Goal: Communication & Community: Answer question/provide support

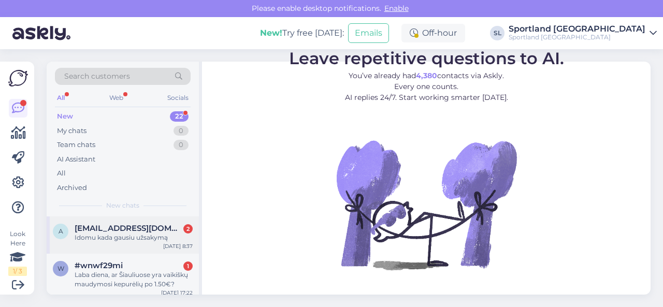
click at [135, 233] on div "Idomu kada gausiu užsakymą" at bounding box center [134, 237] width 118 height 9
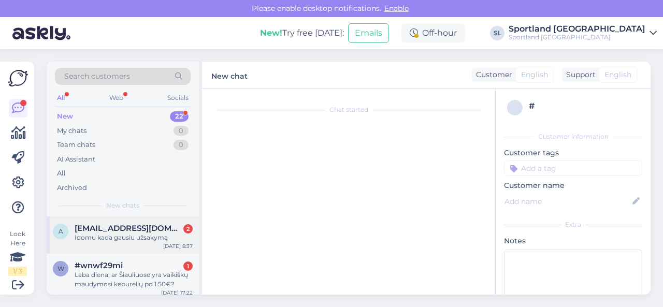
scroll to position [37, 0]
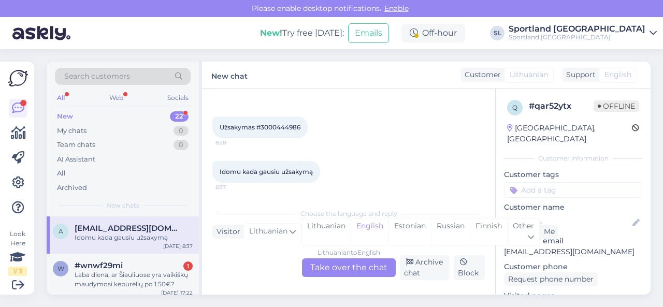
click at [284, 127] on span "Užsakymas #3000444986" at bounding box center [260, 127] width 81 height 8
copy span "3000444986"
click at [125, 271] on div "Laba diena, ar Šiauliuose yra vaikiškų maudymosi kepurėlių po 1.50€?" at bounding box center [134, 279] width 118 height 19
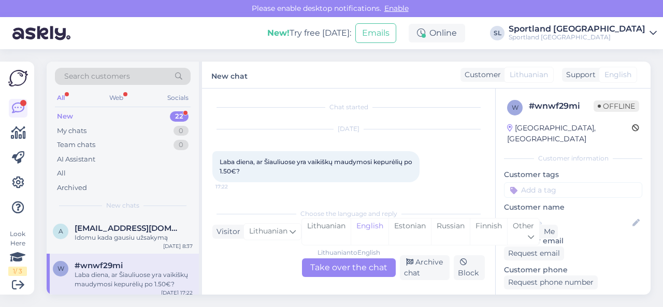
scroll to position [2, 0]
click at [320, 229] on div "Lithuanian" at bounding box center [326, 232] width 49 height 26
click at [326, 269] on div "Lithuanian to Lithuanian Take over the chat" at bounding box center [349, 267] width 94 height 19
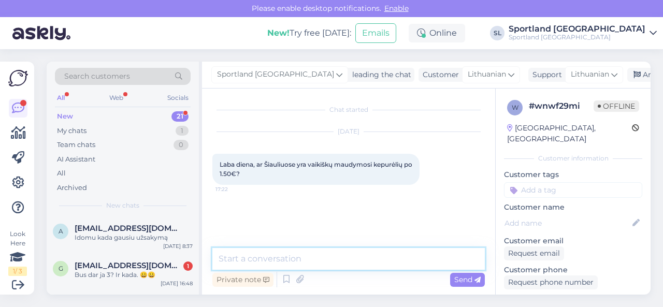
click at [329, 257] on textarea at bounding box center [348, 259] width 272 height 22
click at [289, 262] on textarea at bounding box center [348, 259] width 272 height 22
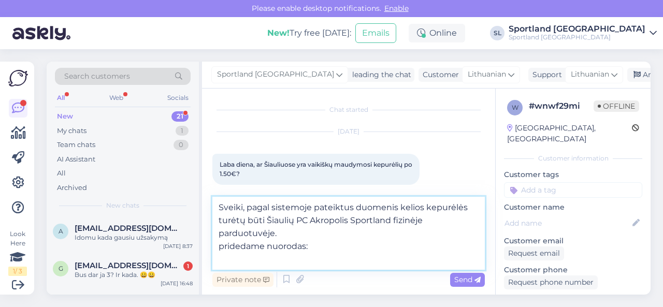
paste textarea "[URL][DOMAIN_NAME]"
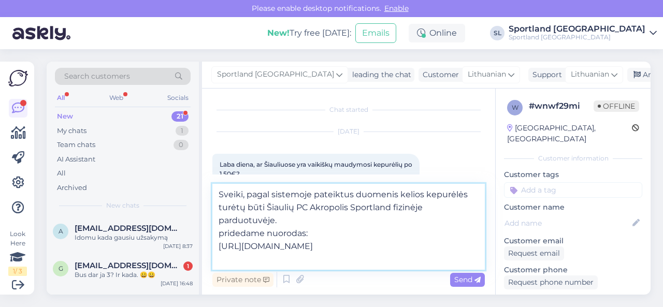
paste textarea "[URL][DOMAIN_NAME]"
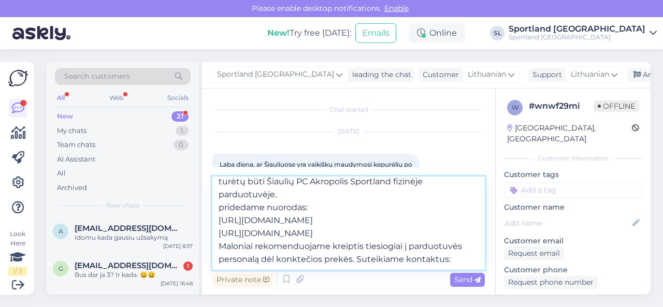
scroll to position [26, 0]
paste textarea "[EMAIL_ADDRESS][DOMAIN_NAME]+37041210333"
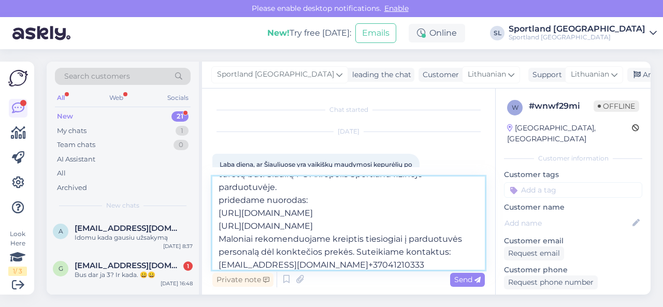
click at [342, 265] on textarea "Sveiki, pagal sistemoje pateiktus duomenis kelios kepurėlės turėtų būti Šiaulių…" at bounding box center [348, 223] width 272 height 93
click at [408, 265] on textarea "Sveiki, pagal sistemoje pateiktus duomenis kelios kepurėlės turėtų būti Šiaulių…" at bounding box center [348, 223] width 272 height 93
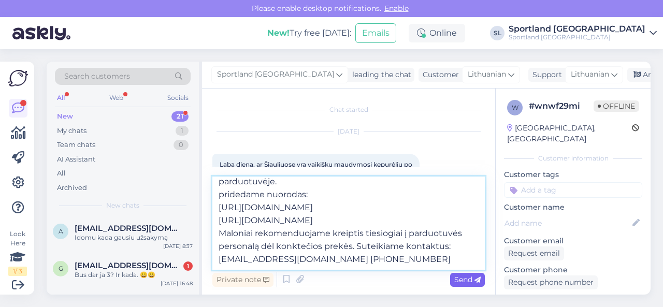
type textarea "Sveiki, pagal sistemoje pateiktus duomenis kelios kepurėlės turėtų būti Šiaulių…"
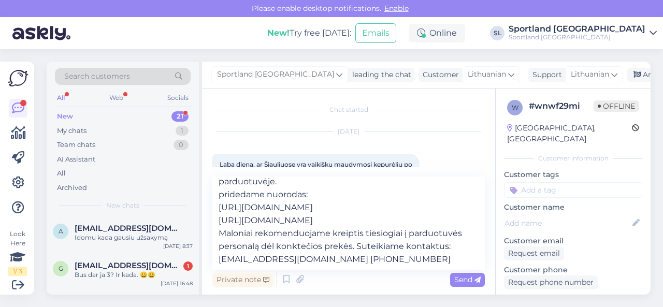
click at [457, 284] on div "Send" at bounding box center [467, 280] width 35 height 14
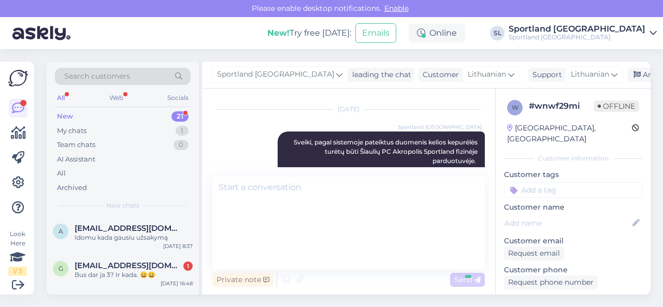
scroll to position [0, 0]
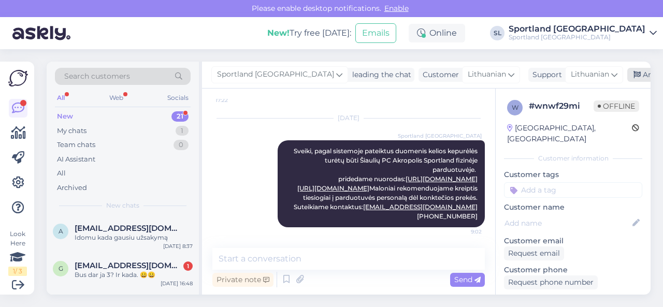
click at [627, 77] on div "Archive chat" at bounding box center [659, 75] width 65 height 14
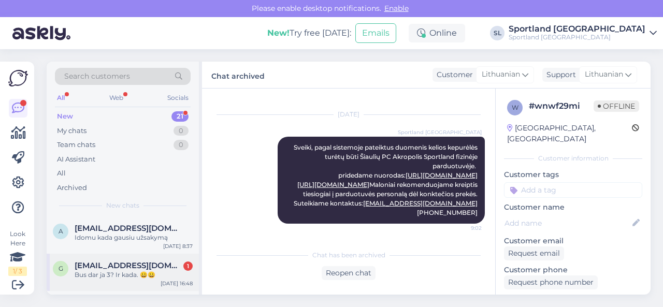
click at [114, 272] on div "Bus dar ja 3? Ir kada. 😀😀" at bounding box center [134, 274] width 118 height 9
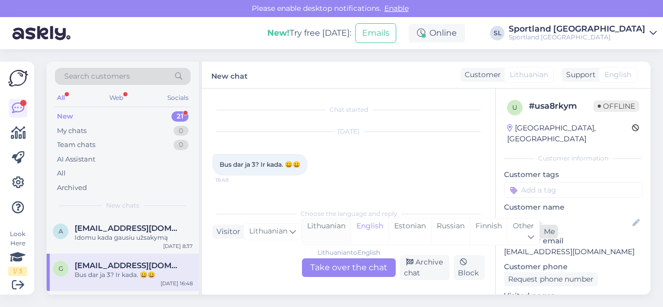
click at [326, 226] on div "Lithuanian" at bounding box center [326, 232] width 49 height 26
click at [328, 264] on div "Lithuanian to Lithuanian Take over the chat" at bounding box center [349, 267] width 94 height 19
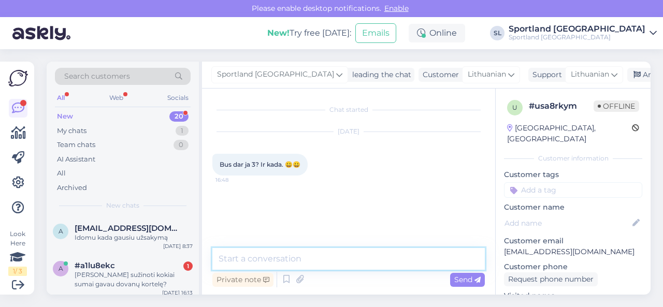
click at [333, 262] on textarea at bounding box center [348, 259] width 272 height 22
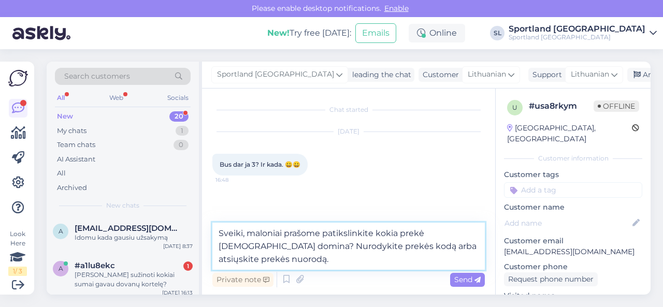
type textarea "Sveiki, maloniai prašome patikslinkite kokia prekė [DEMOGRAPHIC_DATA] domina? N…"
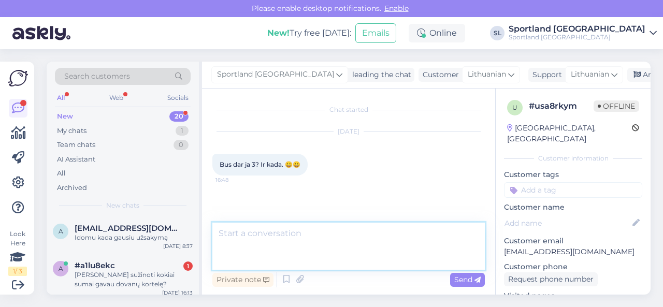
scroll to position [33, 0]
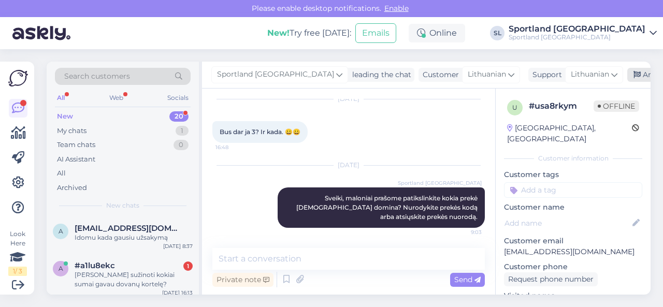
click at [627, 76] on div "Archive chat" at bounding box center [659, 75] width 65 height 14
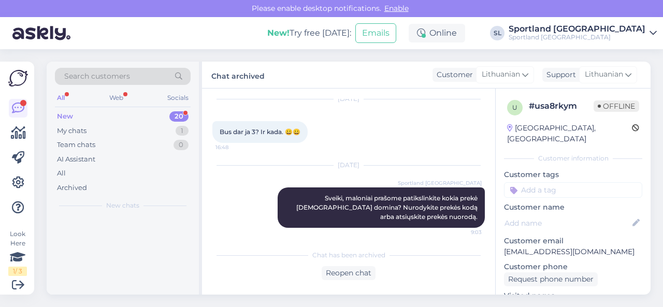
scroll to position [36, 0]
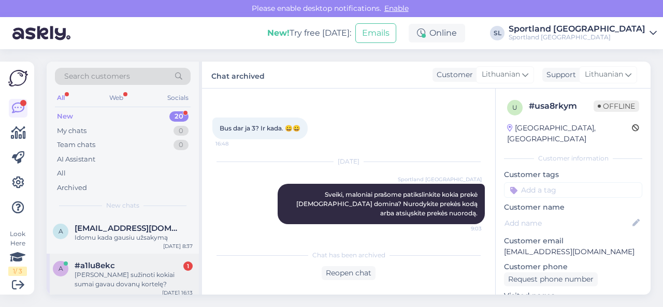
click at [123, 270] on div "[PERSON_NAME] sužinoti kokiai sumai gavau dovanų kortelę?" at bounding box center [134, 279] width 118 height 19
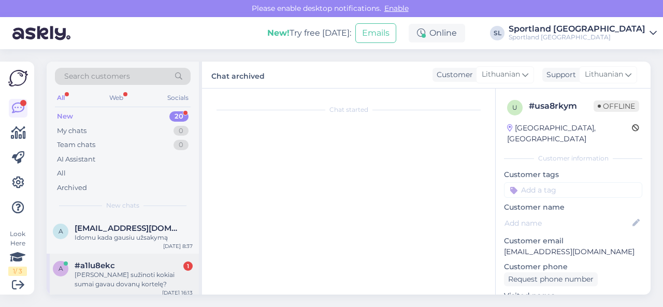
scroll to position [0, 0]
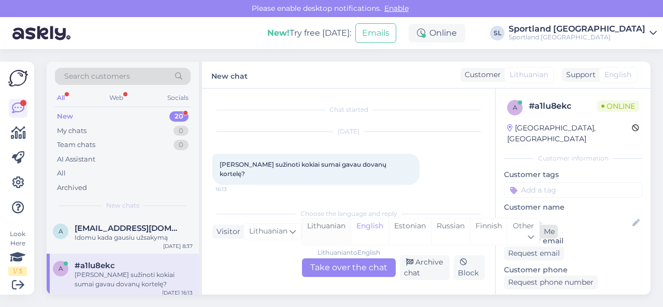
click at [322, 223] on div "Lithuanian" at bounding box center [326, 232] width 49 height 26
click at [330, 260] on div "Lithuanian to Lithuanian Take over the chat" at bounding box center [349, 267] width 94 height 19
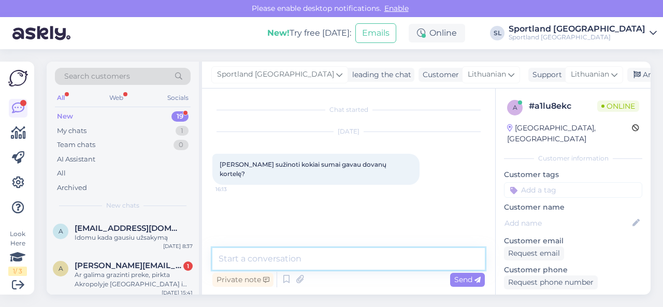
click at [330, 259] on textarea at bounding box center [348, 259] width 272 height 22
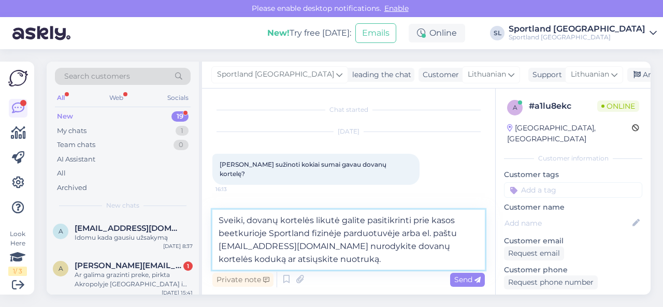
click at [417, 233] on textarea "Sveiki, dovanų kortelės likutė galite pasitikrinti prie kasos beetkurioje Sport…" at bounding box center [348, 240] width 272 height 60
click at [467, 257] on textarea "Sveiki, dovanų kortelės likutė galite pasitikrinti prie kasos beetkurioje Sport…" at bounding box center [348, 240] width 272 height 60
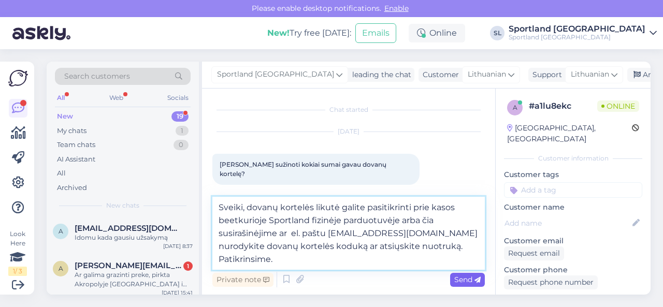
type textarea "Sveiki, dovanų kortelės likutė galite pasitikrinti prie kasos beetkurioje Sport…"
click at [462, 277] on span "Send" at bounding box center [467, 279] width 26 height 9
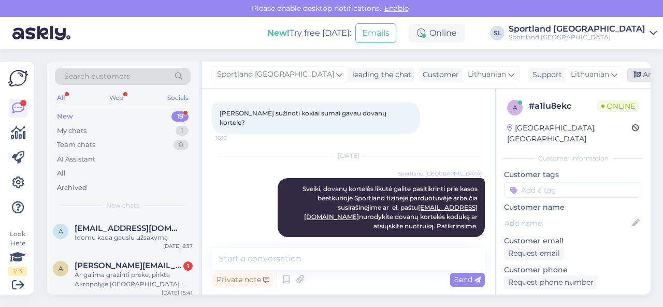
click at [627, 79] on div "Archive chat" at bounding box center [659, 75] width 65 height 14
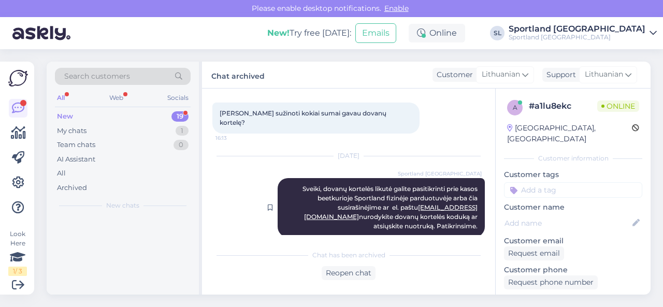
scroll to position [55, 0]
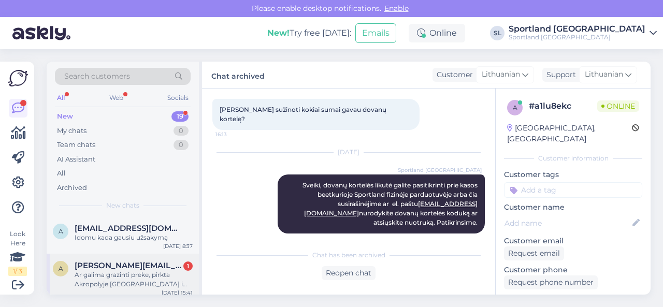
click at [127, 276] on div "Ar galima grazinti preke, pirkta Akropolyje [GEOGRAPHIC_DATA] i parduotuve pano…" at bounding box center [134, 279] width 118 height 19
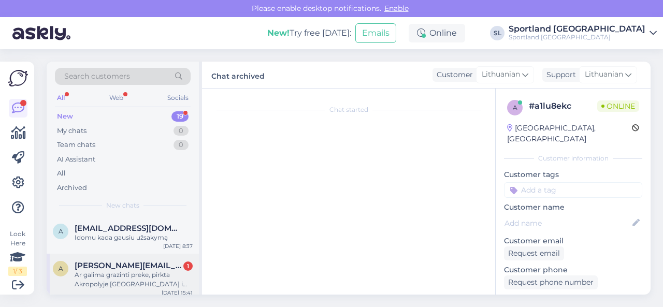
scroll to position [2, 0]
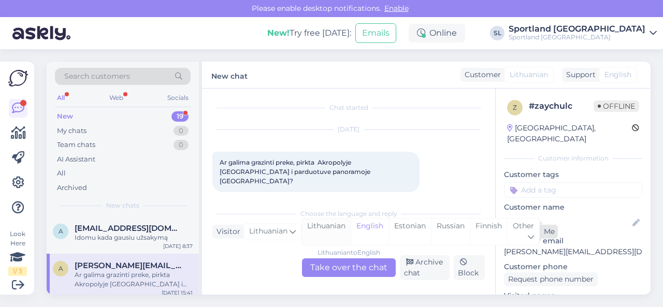
click at [326, 228] on div "Lithuanian" at bounding box center [326, 232] width 49 height 26
click at [325, 270] on div "Lithuanian to Lithuanian Take over the chat" at bounding box center [349, 267] width 94 height 19
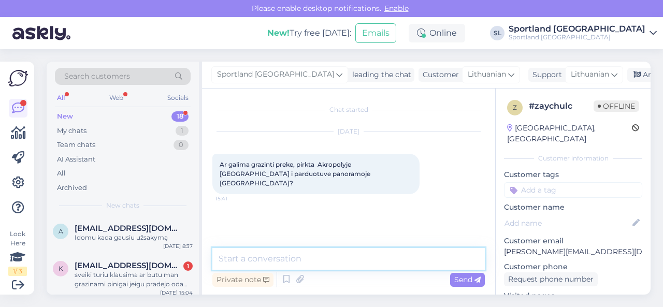
click at [327, 262] on textarea at bounding box center [348, 259] width 272 height 22
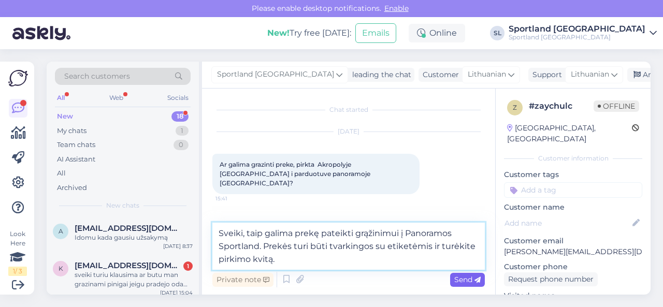
type textarea "Sveiki, taip galima prekę pateikti grąžinimui į Panoramos Sportland. Prekės tur…"
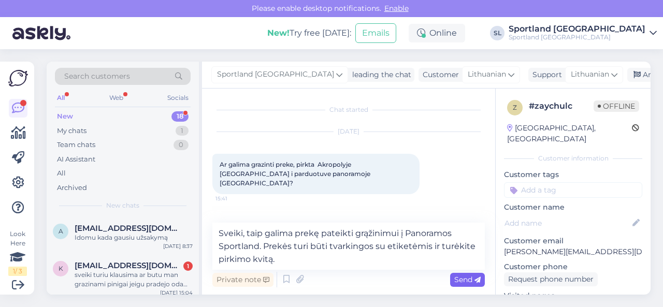
click at [462, 283] on span "Send" at bounding box center [467, 279] width 26 height 9
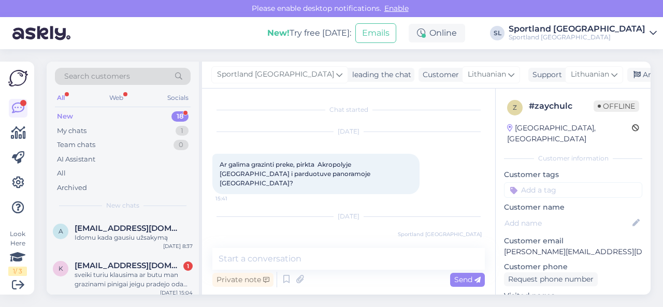
scroll to position [42, 0]
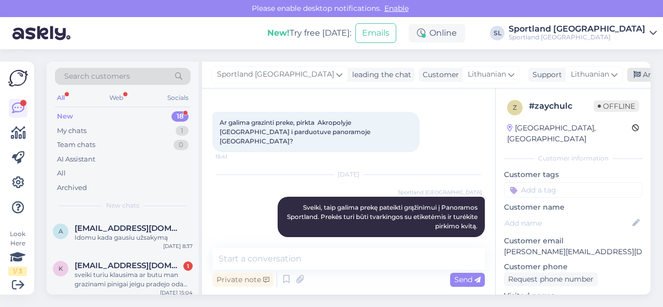
click at [627, 73] on div "Archive chat" at bounding box center [659, 75] width 65 height 14
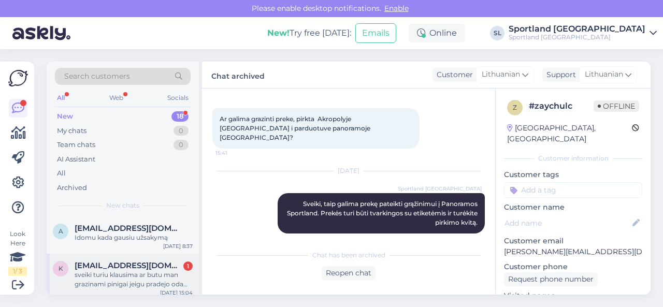
click at [160, 269] on span "[EMAIL_ADDRESS][DOMAIN_NAME]" at bounding box center [129, 265] width 108 height 9
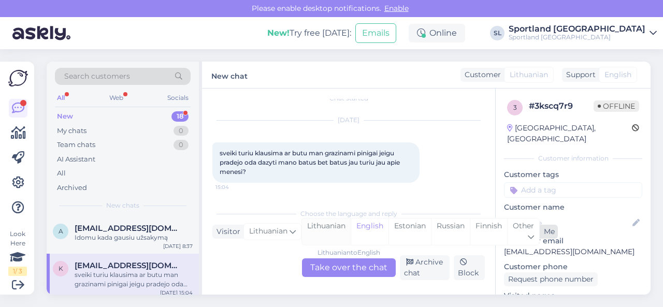
click at [330, 236] on div "Lithuanian" at bounding box center [326, 232] width 49 height 26
click at [334, 267] on div "Lithuanian to Lithuanian Take over the chat" at bounding box center [349, 267] width 94 height 19
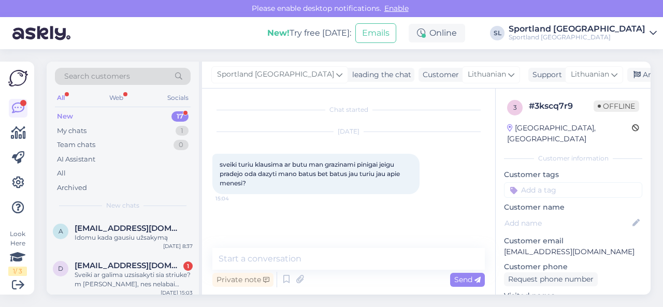
scroll to position [0, 0]
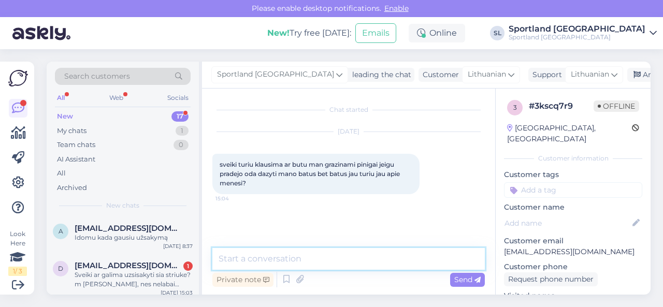
click at [342, 263] on textarea at bounding box center [348, 259] width 272 height 22
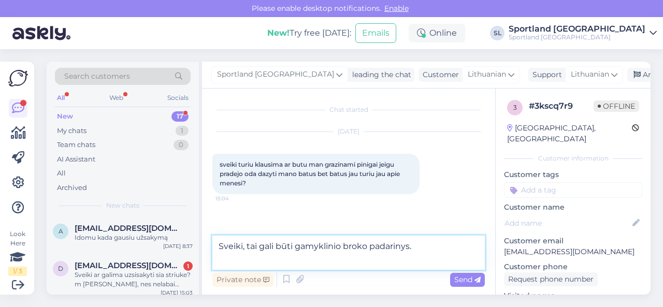
paste textarea "Jūs turite teisę pateikti prekę gamyklinio broko vertinimui, jeigu nėra praėję …"
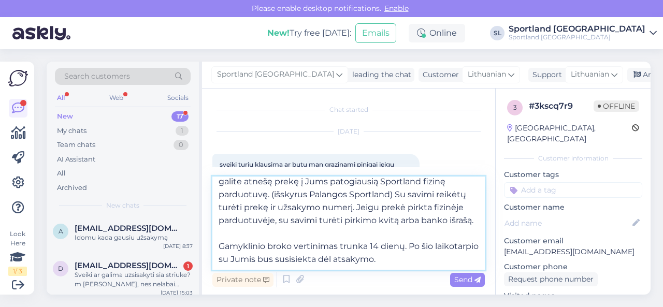
scroll to position [78, 0]
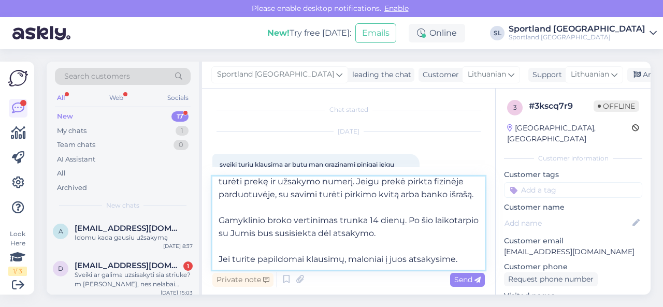
type textarea "Sveiki, tai gali būti gamyklinio broko padarinys. Jūs turite teisę pateikti pre…"
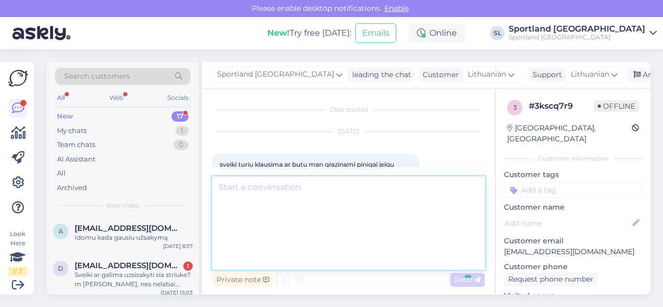
scroll to position [0, 0]
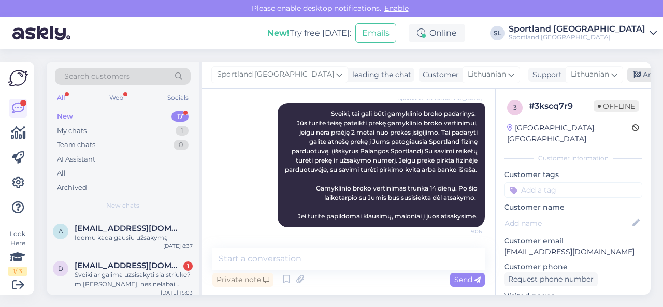
click at [627, 76] on div "Archive chat" at bounding box center [659, 75] width 65 height 14
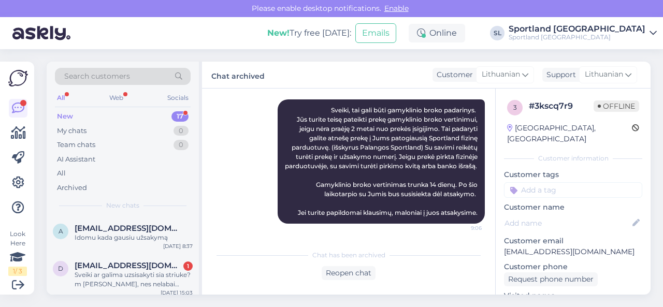
scroll to position [148, 0]
click at [108, 238] on div "Idomu kada gausiu užsakymą" at bounding box center [134, 237] width 118 height 9
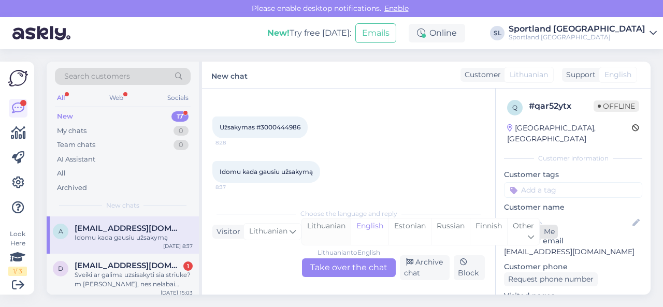
click at [329, 229] on div "Lithuanian" at bounding box center [326, 232] width 49 height 26
click at [336, 269] on div "Lithuanian to Lithuanian Take over the chat" at bounding box center [349, 267] width 94 height 19
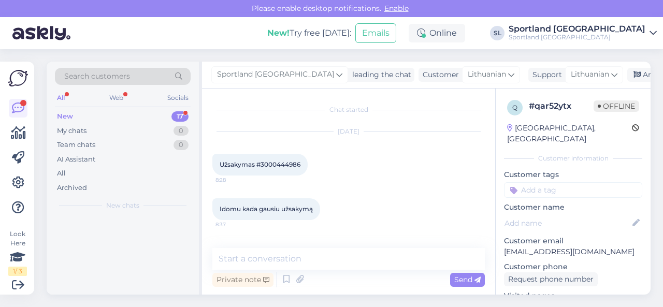
scroll to position [0, 0]
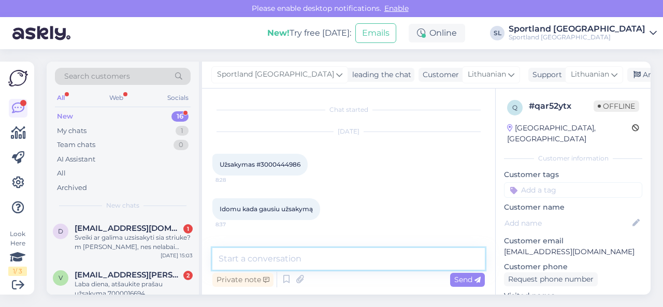
click at [316, 252] on textarea at bounding box center [348, 259] width 272 height 22
paste textarea "05835006681075"
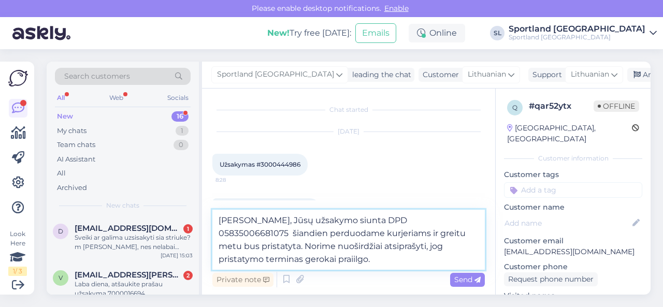
type textarea "[PERSON_NAME], Jūsų užsakymo siunta DPD 05835006681075 šiandien perduodame kurj…"
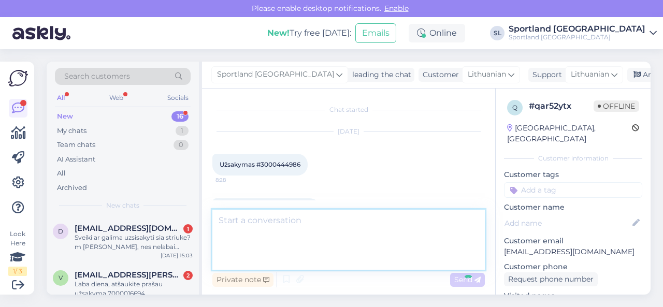
scroll to position [65, 0]
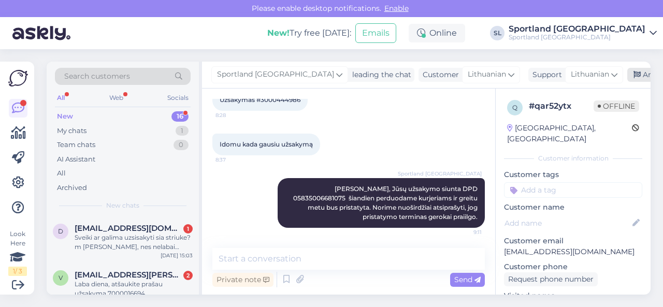
click at [627, 75] on div "Archive chat" at bounding box center [659, 75] width 65 height 14
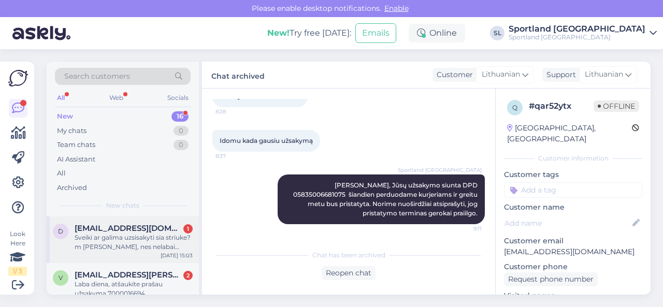
click at [117, 237] on div "Sveiki ar galima uzsisakyti sia striuke? m [PERSON_NAME], nes nelabai randu kaip" at bounding box center [134, 242] width 118 height 19
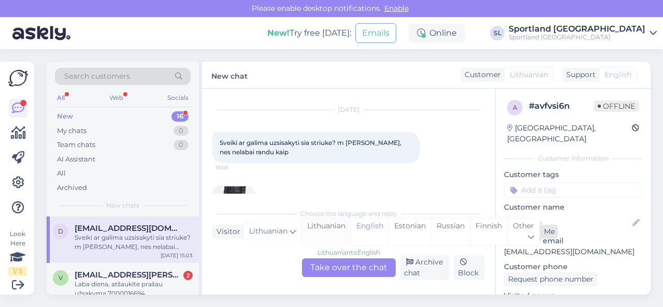
click at [323, 231] on div "Lithuanian" at bounding box center [326, 232] width 49 height 26
click at [327, 264] on div "Lithuanian to Lithuanian Take over the chat" at bounding box center [349, 267] width 94 height 19
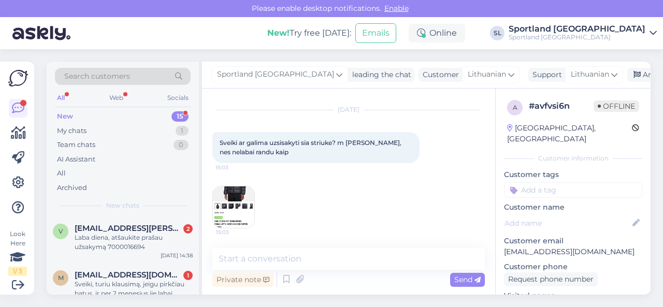
click at [247, 207] on img at bounding box center [233, 206] width 41 height 41
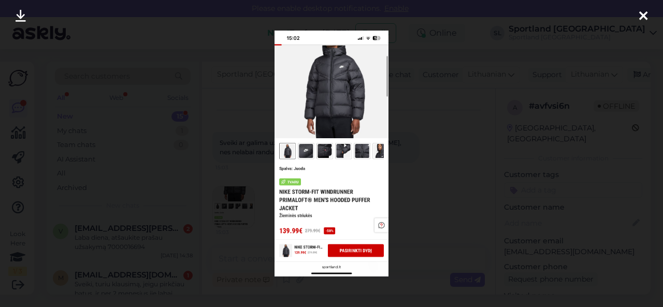
click at [415, 86] on div at bounding box center [331, 153] width 663 height 307
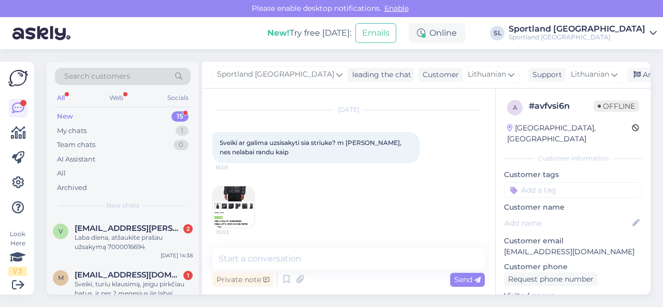
scroll to position [52, 0]
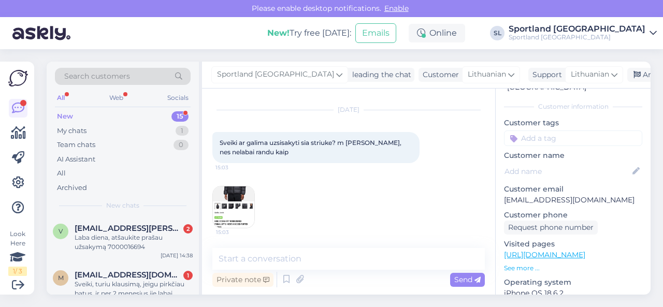
click at [550, 250] on link "[URL][DOMAIN_NAME]" at bounding box center [544, 254] width 81 height 9
click at [232, 204] on img at bounding box center [233, 206] width 41 height 41
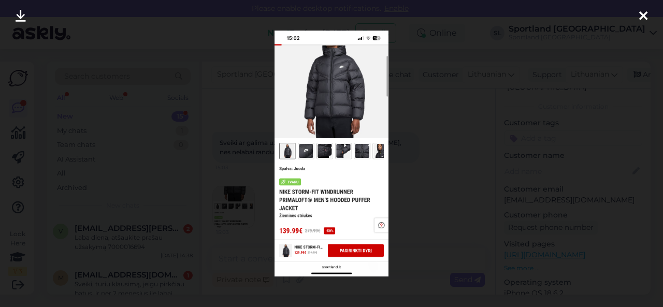
click at [424, 148] on div at bounding box center [331, 153] width 663 height 307
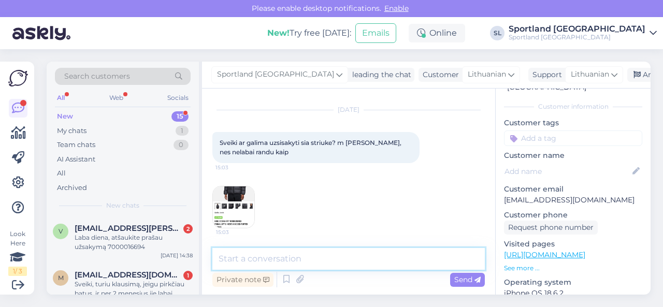
click at [282, 264] on textarea at bounding box center [348, 259] width 272 height 22
paste textarea "NIKE STORM-FIT WINDRUNNER PRIMALOFT® MEN'S HOODED PUFFER JACKET"
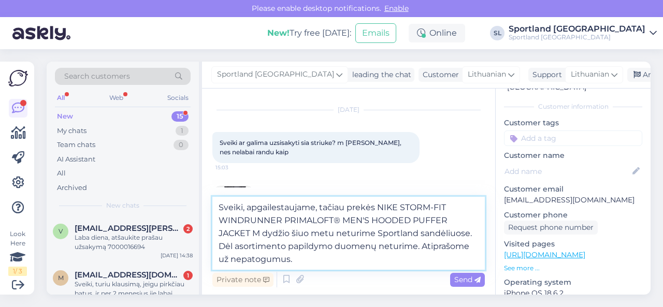
type textarea "Sveiki, apgailestaujame, tačiau prekės NIKE STORM-FIT WINDRUNNER PRIMALOFT® MEN…"
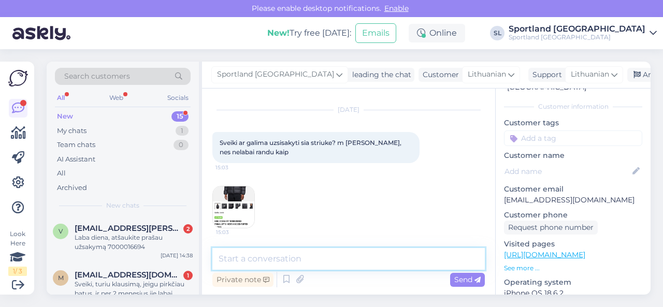
scroll to position [125, 0]
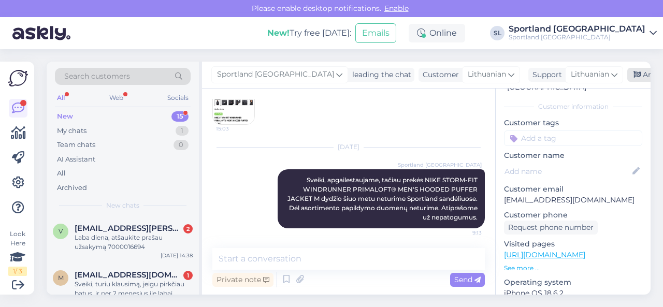
click at [627, 78] on div "Archive chat" at bounding box center [659, 75] width 65 height 14
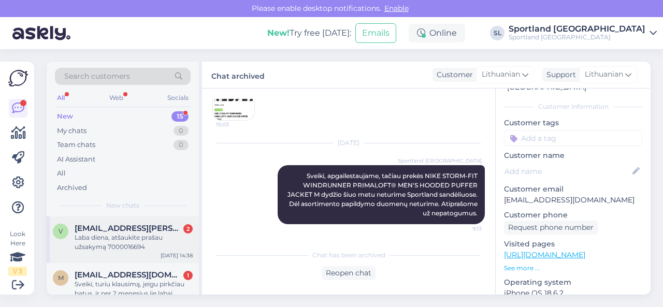
click at [143, 241] on div "Laba diena, atšaukite prašau užsakymą 7000016694" at bounding box center [134, 242] width 118 height 19
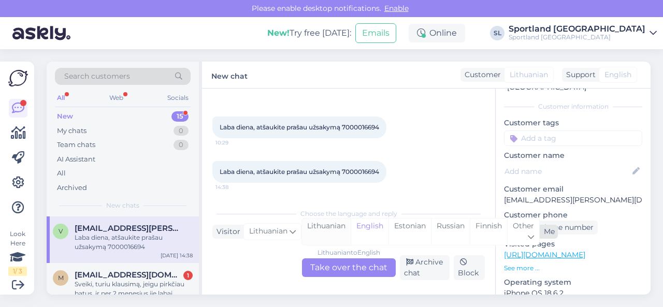
click at [324, 231] on div "Lithuanian" at bounding box center [326, 232] width 49 height 26
click at [329, 267] on div "Lithuanian to Lithuanian Take over the chat" at bounding box center [349, 267] width 94 height 19
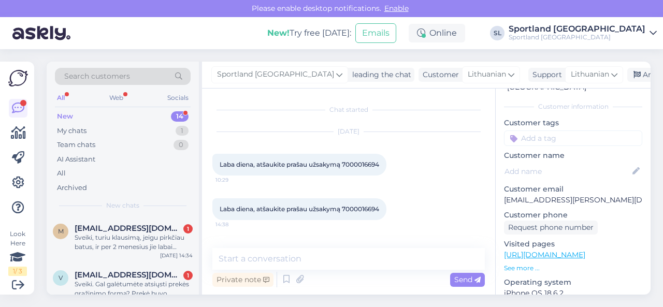
scroll to position [0, 0]
click at [365, 209] on span "Laba diena, atšaukite prašau užsakymą 7000016694" at bounding box center [300, 209] width 160 height 8
copy span "7000016694"
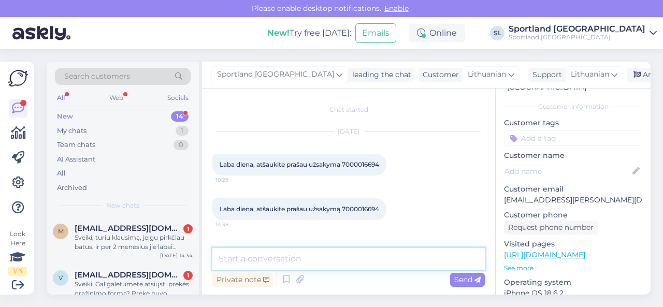
click at [286, 255] on textarea at bounding box center [348, 259] width 272 height 22
type textarea "Sveiki, dėkojame už Jūsų užklausą."
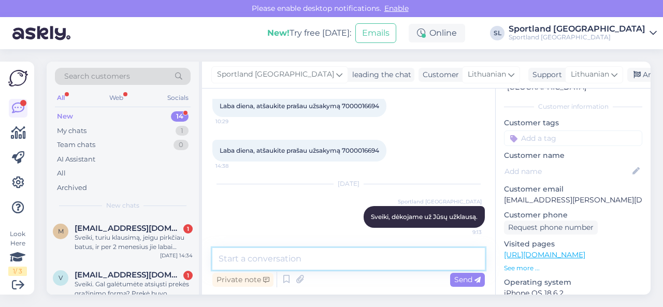
click at [293, 251] on textarea at bounding box center [348, 259] width 272 height 22
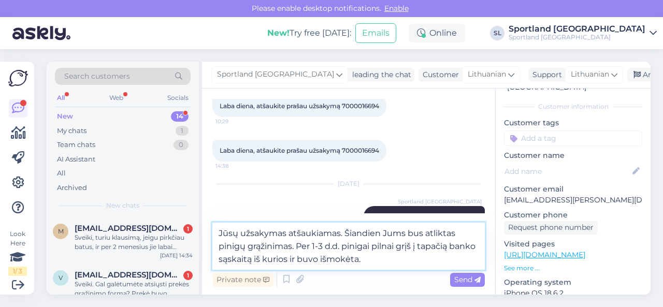
type textarea "Jūsų užsakymas atšaukiamas. Šiandien Jums bus atliktas pinigų grąžinimas. Per 1…"
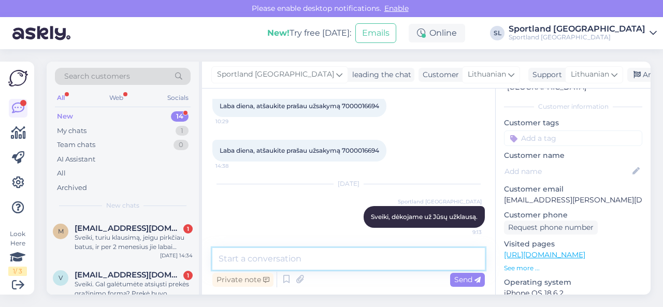
scroll to position [122, 0]
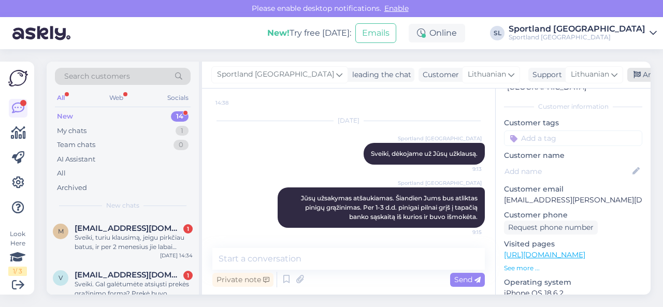
click at [627, 79] on div "Archive chat" at bounding box center [659, 75] width 65 height 14
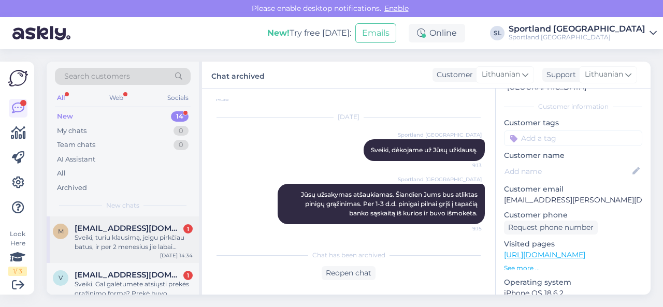
click at [135, 231] on span "[EMAIL_ADDRESS][DOMAIN_NAME]" at bounding box center [129, 228] width 108 height 9
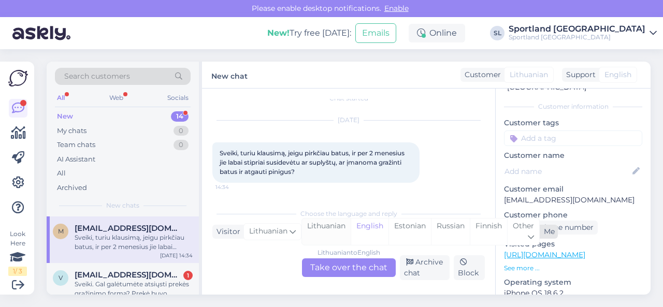
click at [329, 227] on div "Lithuanian" at bounding box center [326, 232] width 49 height 26
click at [335, 263] on div "Lithuanian to Lithuanian Take over the chat" at bounding box center [349, 267] width 94 height 19
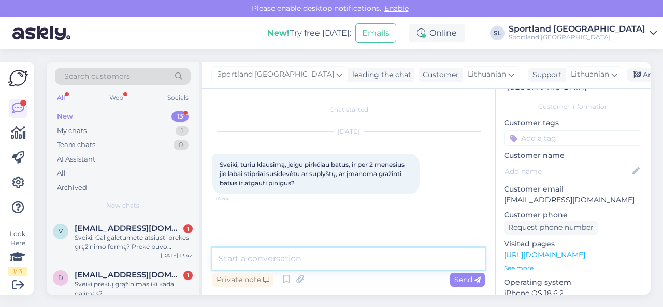
click at [342, 266] on textarea at bounding box center [348, 259] width 272 height 22
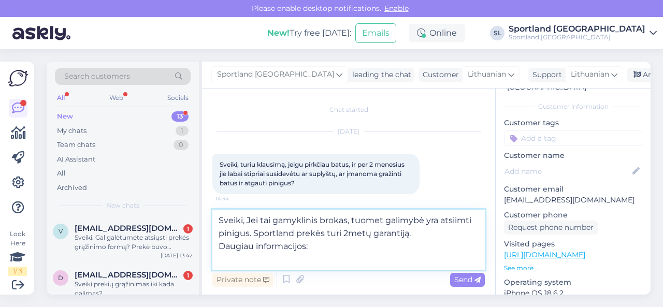
paste textarea "[URL][DOMAIN_NAME]"
type textarea "Sveiki, Jei tai gamyklinis brokas, tuomet galimybė yra atsiimti pinigus. Sportl…"
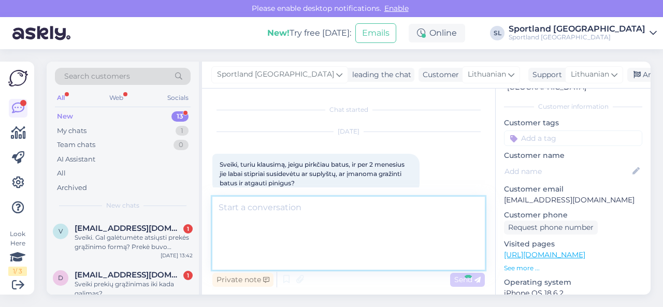
scroll to position [70, 0]
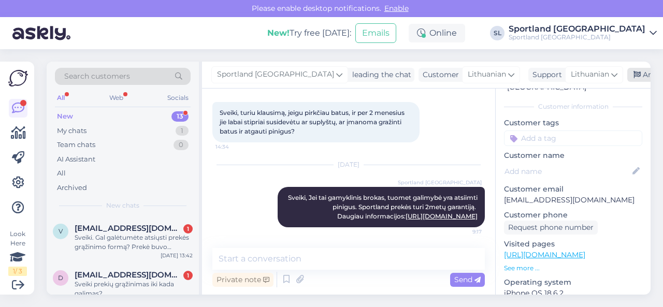
click at [627, 78] on div "Archive chat" at bounding box center [659, 75] width 65 height 14
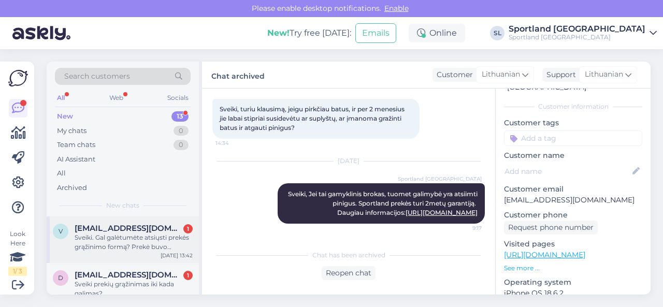
click at [155, 238] on div "Sveiki. Gal galėtumėte atsiųsti prekės grąžinimo formą? Prekė buvo užsakyta per…" at bounding box center [134, 242] width 118 height 19
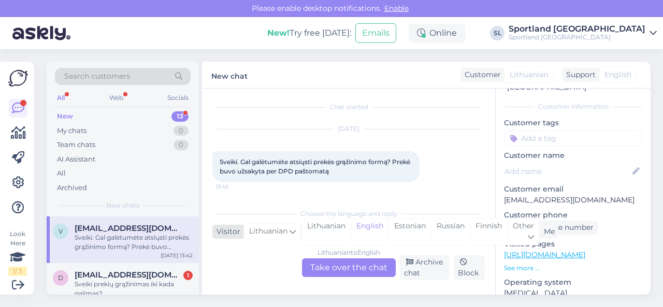
scroll to position [2, 0]
click at [323, 227] on div "Lithuanian" at bounding box center [326, 232] width 49 height 26
click at [329, 270] on div "Lithuanian to Lithuanian Take over the chat" at bounding box center [349, 267] width 94 height 19
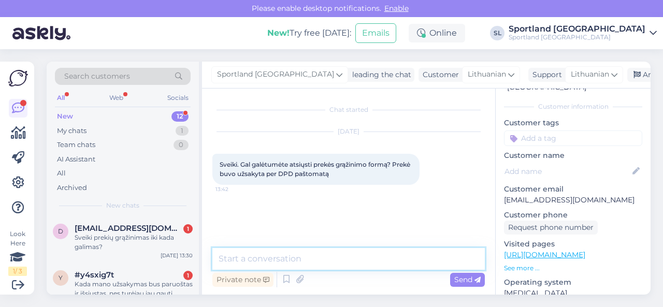
click at [361, 256] on textarea at bounding box center [348, 259] width 272 height 22
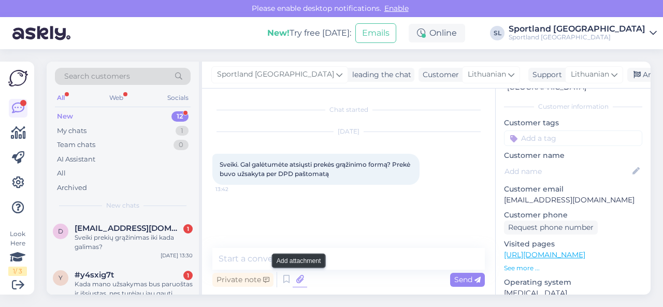
click at [298, 281] on icon at bounding box center [300, 280] width 15 height 16
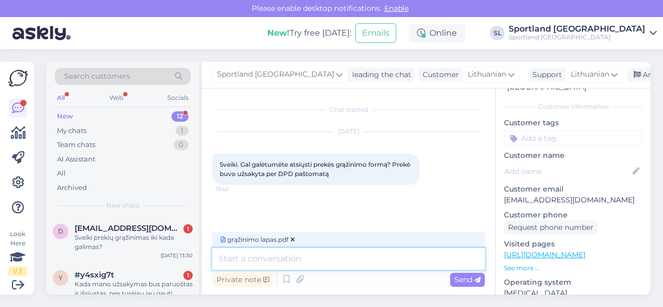
click at [327, 258] on textarea at bounding box center [348, 259] width 272 height 22
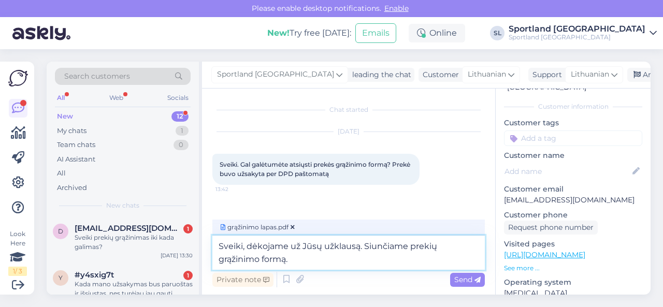
type textarea "Sveiki, dėkojame už Jūsų užklausą. Siunčiame prekių grąžinimo formą."
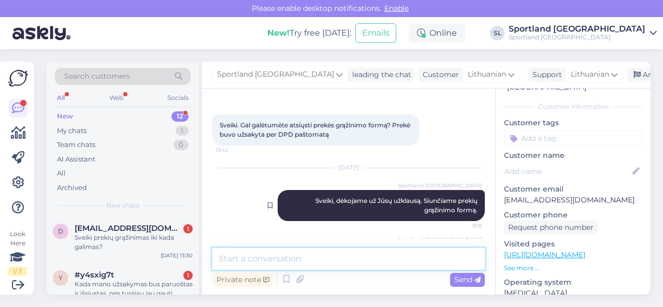
scroll to position [26, 0]
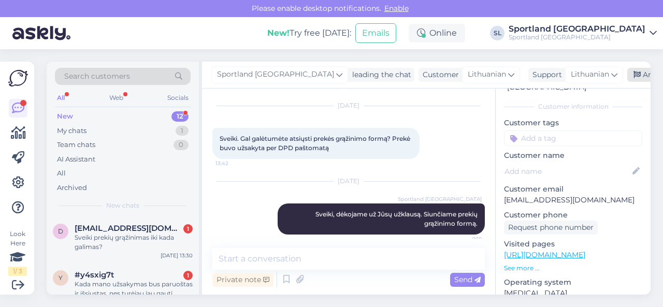
click at [627, 76] on div "Archive chat" at bounding box center [659, 75] width 65 height 14
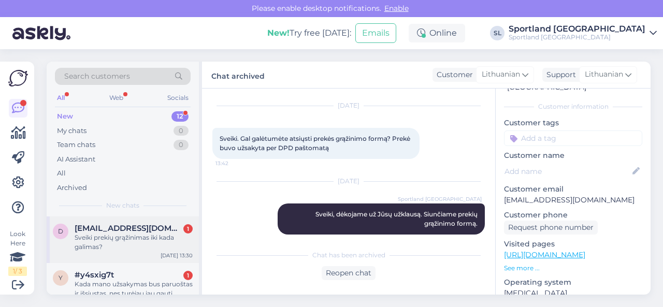
click at [123, 253] on div "d [EMAIL_ADDRESS][DOMAIN_NAME] 1 Sveiki prekių grąžinimas iki kada galimas? [DA…" at bounding box center [123, 240] width 152 height 47
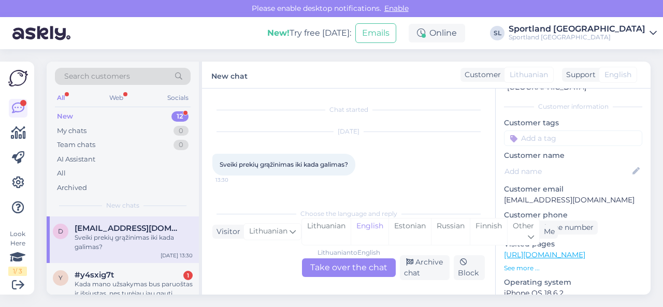
scroll to position [0, 0]
click at [322, 234] on div "Lithuanian" at bounding box center [326, 232] width 49 height 26
click at [325, 262] on div "Lithuanian to Lithuanian Take over the chat" at bounding box center [349, 267] width 94 height 19
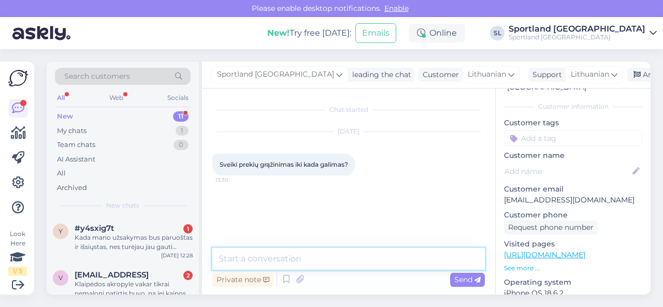
click at [330, 262] on textarea at bounding box center [348, 259] width 272 height 22
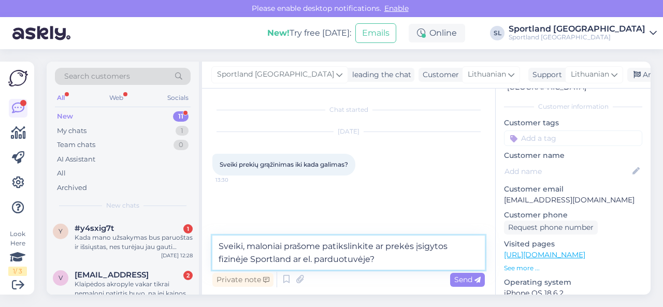
type textarea "Sveiki, maloniai prašome patikslinkite ar prekės įsigytos fizinėje Sportland ar…"
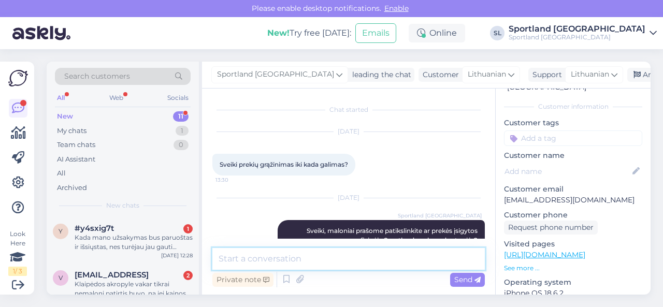
scroll to position [23, 0]
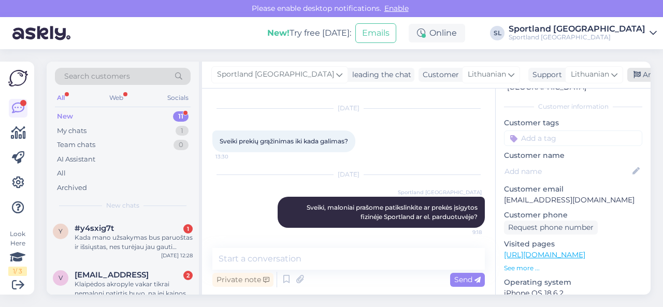
click at [627, 77] on div "Archive chat" at bounding box center [659, 75] width 65 height 14
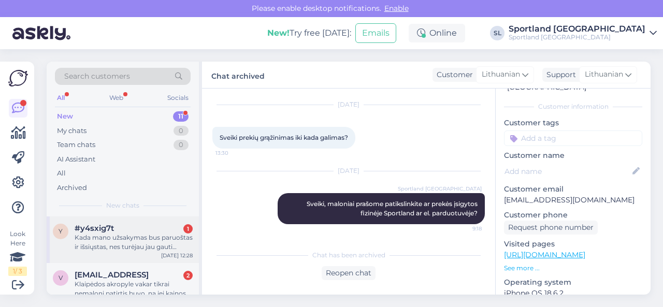
click at [148, 238] on div "Kada mano užsakymas bus paruoštas ir išsiųstas, nes turėjau jau gauti Užsakymas…" at bounding box center [134, 242] width 118 height 19
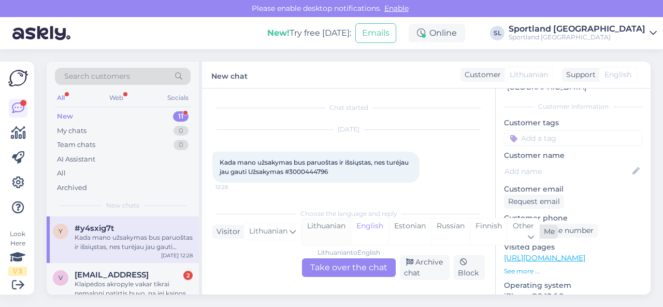
click at [320, 235] on div "Lithuanian" at bounding box center [326, 232] width 49 height 26
click at [325, 268] on div "Lithuanian to Lithuanian Take over the chat" at bounding box center [349, 267] width 94 height 19
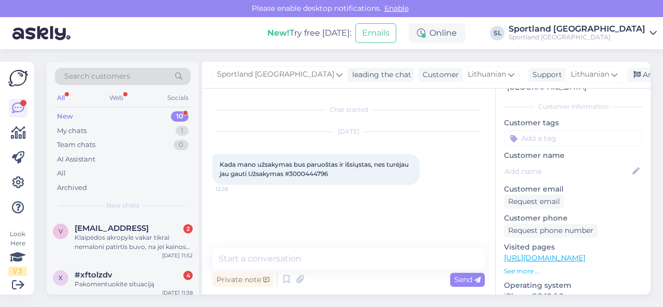
click at [304, 176] on span "Kada mano užsakymas bus paruoštas ir išsiųstas, nes turėjau jau gauti Užsakymas…" at bounding box center [315, 169] width 191 height 17
copy div "3000444796 12:28"
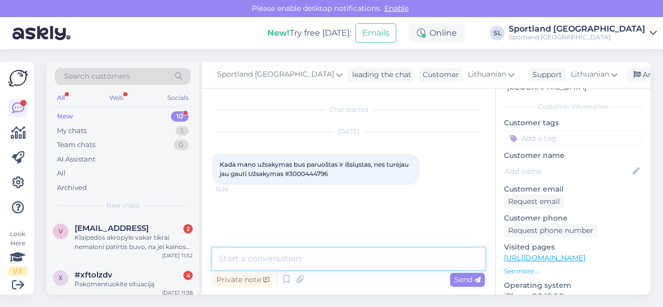
click at [247, 261] on textarea at bounding box center [348, 259] width 272 height 22
type textarea "Sveiki"
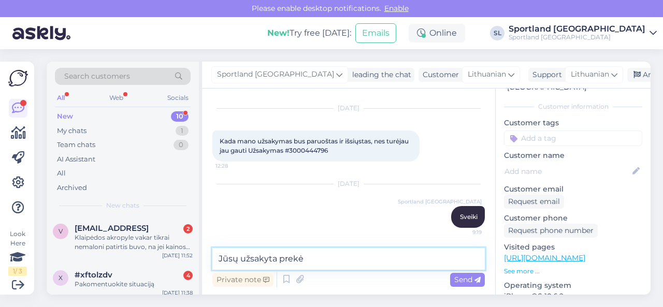
paste textarea "NIKE MERCURIAL VAPOR 16 BOYS' INDOOR FOOTBALL BOOTS SKU: 08031918240 Avalynės d…"
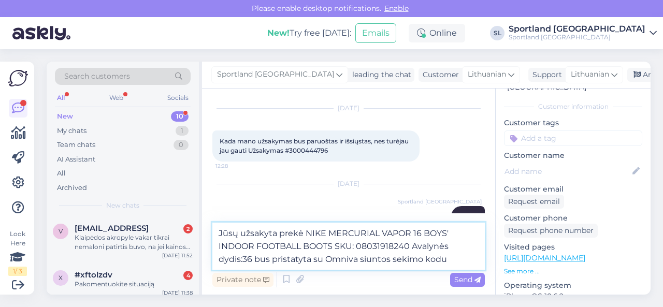
paste textarea "CC856462589EE"
type textarea "Jūsų užsakyta prekė NIKE MERCURIAL VAPOR 16 BOYS' INDOOR FOOTBALL BOOTS SKU: 08…"
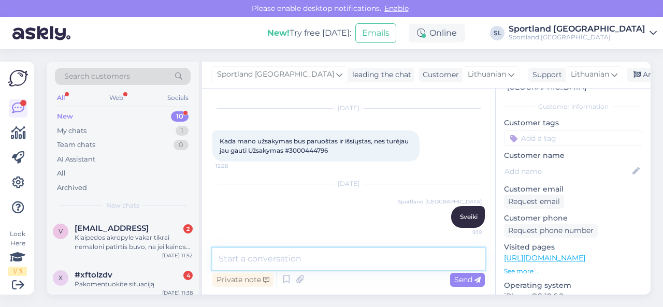
scroll to position [96, 0]
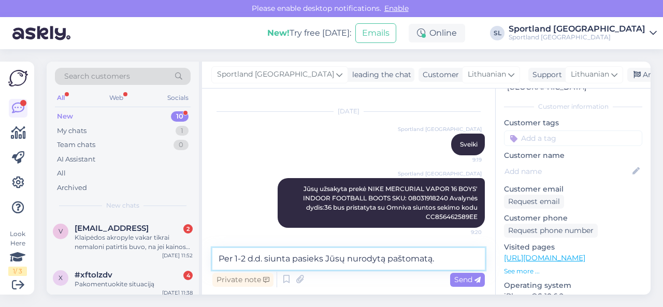
type textarea "Per 1-2 d.d. siunta pasieks Jūsų nurodytą paštomatą."
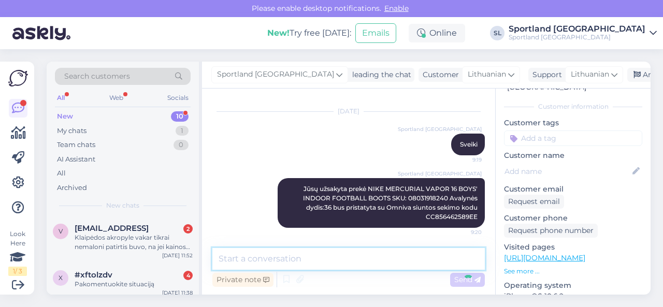
scroll to position [140, 0]
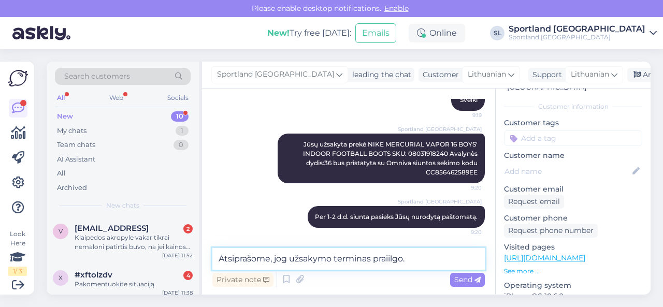
type textarea "Atsiprašome, jog užsakymo terminas praiilgo."
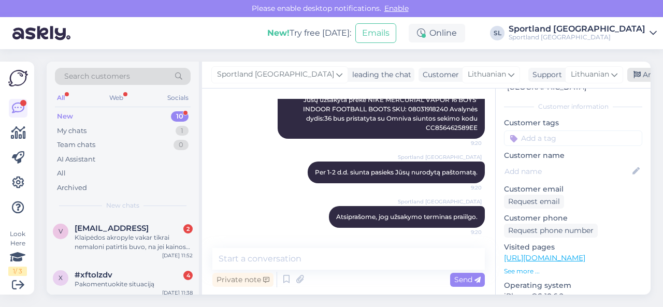
click at [627, 77] on div "Archive chat" at bounding box center [659, 75] width 65 height 14
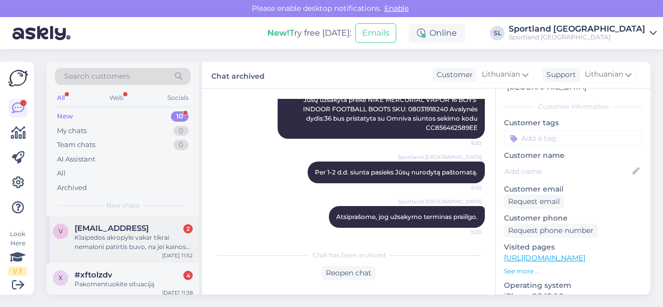
click at [124, 242] on div "Klaipėdos akropyle vakar tikrai nemaloni patirtis buvo, na jei kainos ketėsi re…" at bounding box center [134, 242] width 118 height 19
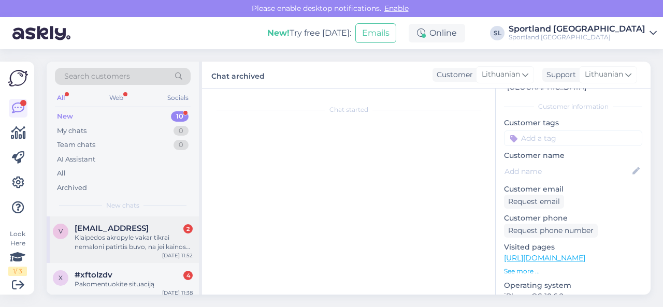
scroll to position [65, 0]
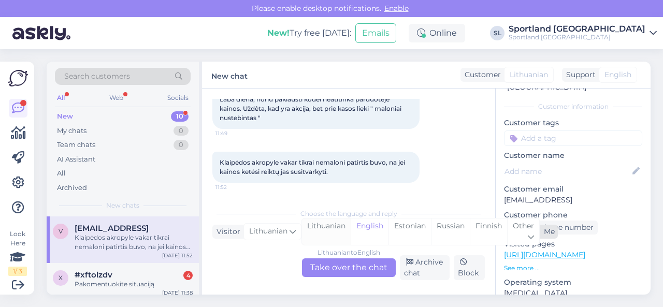
click at [332, 228] on div "Lithuanian" at bounding box center [326, 232] width 49 height 26
click at [334, 270] on div "Lithuanian to Lithuanian Take over the chat" at bounding box center [349, 267] width 94 height 19
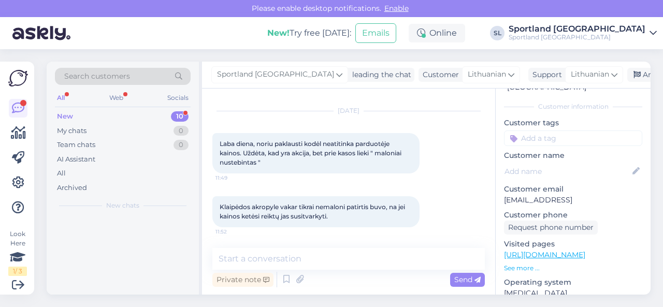
scroll to position [20, 0]
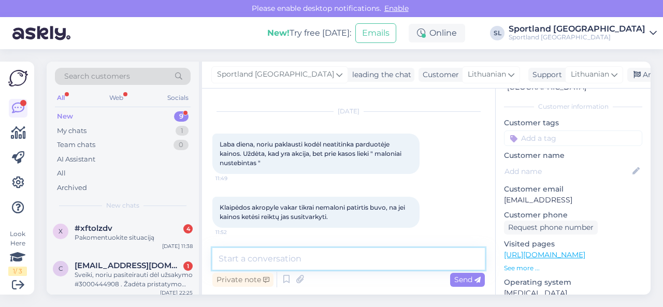
click at [376, 253] on textarea at bounding box center [348, 259] width 272 height 22
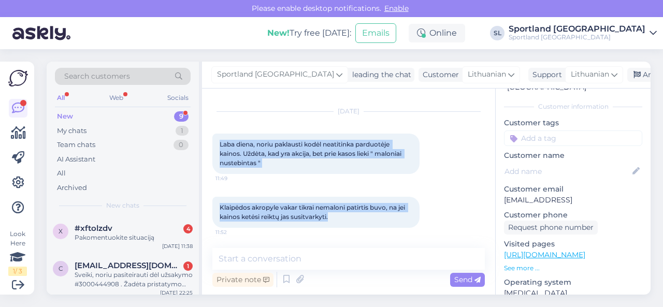
drag, startPoint x: 220, startPoint y: 141, endPoint x: 340, endPoint y: 215, distance: 141.2
click at [340, 215] on div "Chat started [DATE] Laba diena, noriu paklausti kodėl neatitinka parduotėje kai…" at bounding box center [353, 169] width 282 height 140
copy div "Laba diena, noriu paklausti kodėl neatitinka parduotėje kainos. Uždėta, kad yra…"
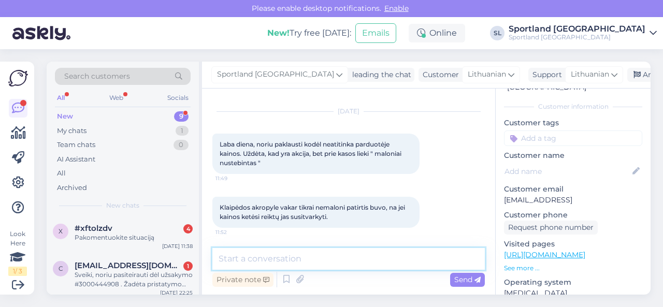
click at [312, 260] on textarea at bounding box center [348, 259] width 272 height 22
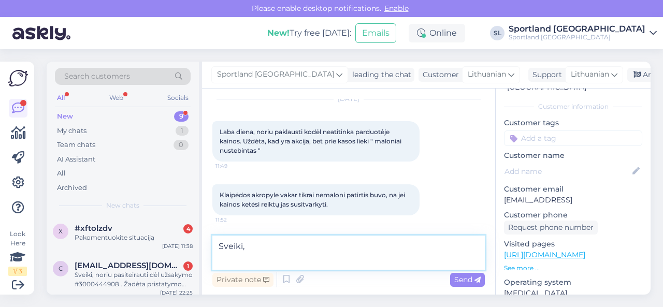
paste textarea "Ačiū, kad pasidalinote savo patirtimi. Labai apgailestaujame dėl susiklosčiusio…"
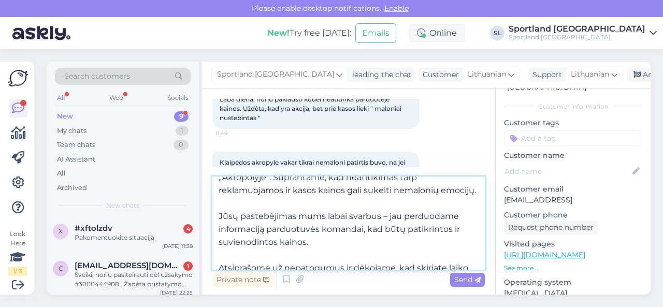
scroll to position [0, 0]
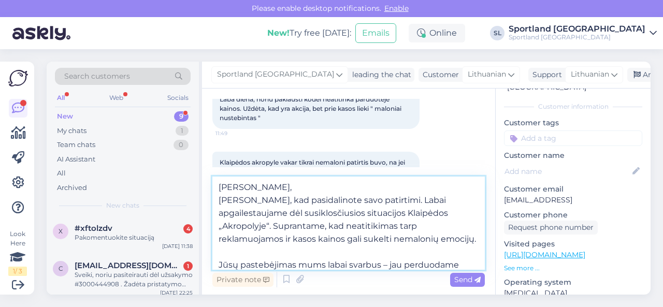
drag, startPoint x: 236, startPoint y: 202, endPoint x: 219, endPoint y: 199, distance: 17.3
click at [219, 199] on textarea "[PERSON_NAME], [PERSON_NAME], kad pasidalinote savo patirtimi. Labai apgailesta…" at bounding box center [348, 223] width 272 height 93
click at [220, 202] on textarea "Sveiki, dėkojame, kad pasidalinote savo patirtimi. Labai apgailestaujame dėl su…" at bounding box center [348, 223] width 272 height 93
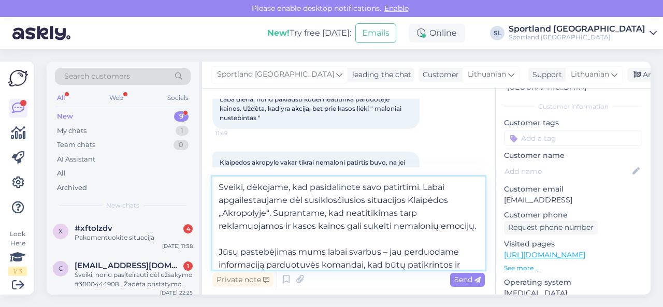
scroll to position [52, 0]
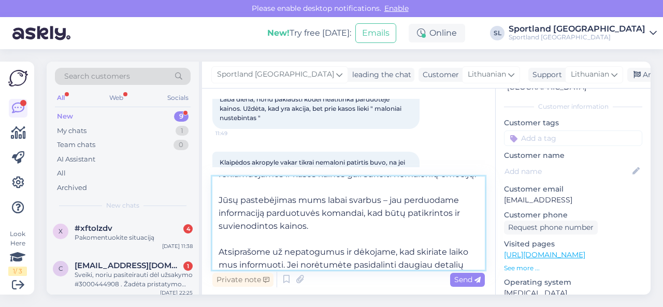
click at [220, 214] on textarea "Sveiki, dėkojame, kad pasidalinote savo patirtimi. Labai apgailestaujame dėl su…" at bounding box center [348, 223] width 272 height 93
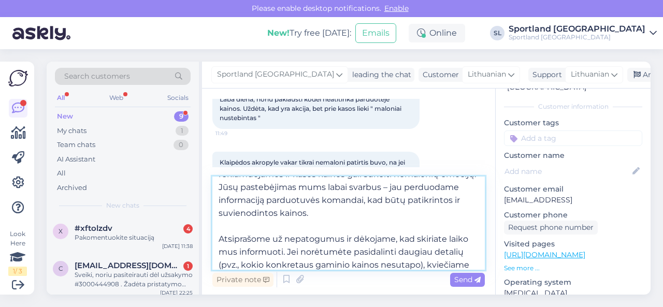
scroll to position [0, 0]
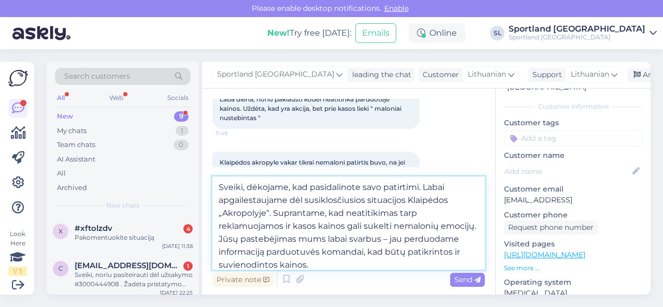
click at [253, 225] on textarea "Sveiki, dėkojame, kad pasidalinote savo patirtimi. Labai apgailestaujame dėl su…" at bounding box center [348, 223] width 272 height 93
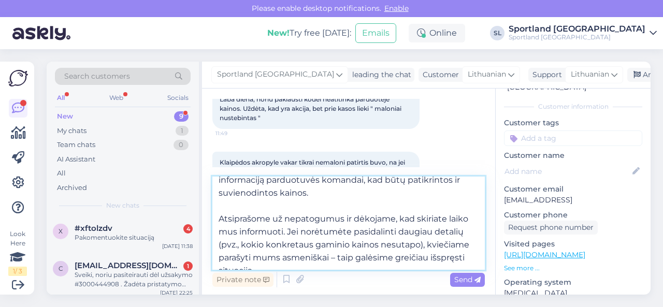
scroll to position [83, 0]
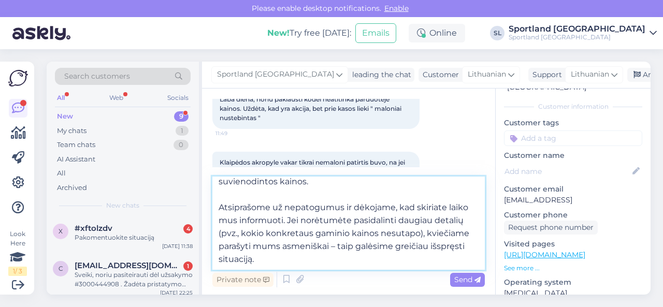
click at [313, 196] on textarea "Sveiki, dėkojame, kad pasidalinote savo patirtimi. Labai apgailestaujame dėl su…" at bounding box center [348, 223] width 272 height 93
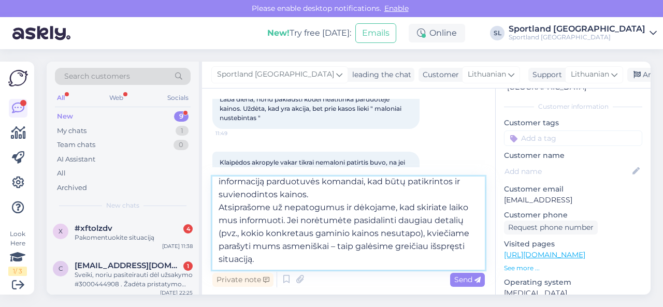
scroll to position [70, 0]
drag, startPoint x: 286, startPoint y: 220, endPoint x: 418, endPoint y: 257, distance: 136.6
click at [418, 257] on textarea "Sveiki, dėkojame, kad pasidalinote savo patirtimi. Labai apgailestaujame dėl su…" at bounding box center [348, 223] width 272 height 93
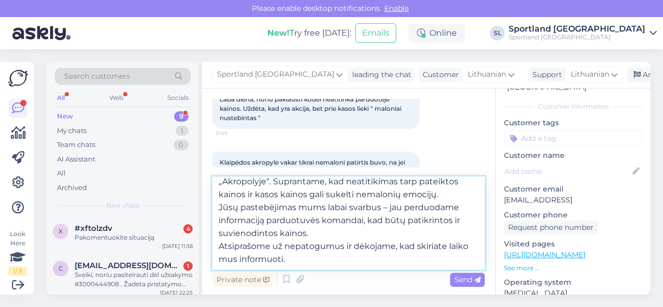
scroll to position [32, 0]
type textarea "Sveiki, dėkojame, kad pasidalinote savo patirtimi. Labai apgailestaujame dėl su…"
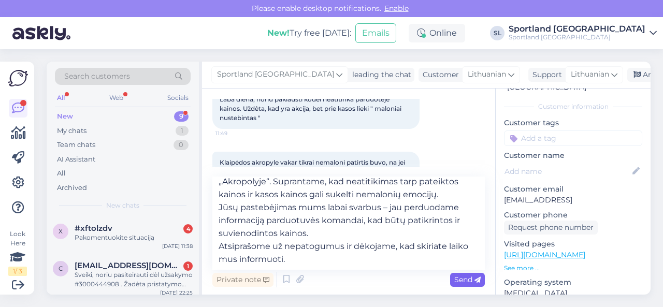
click at [462, 278] on span "Send" at bounding box center [467, 279] width 26 height 9
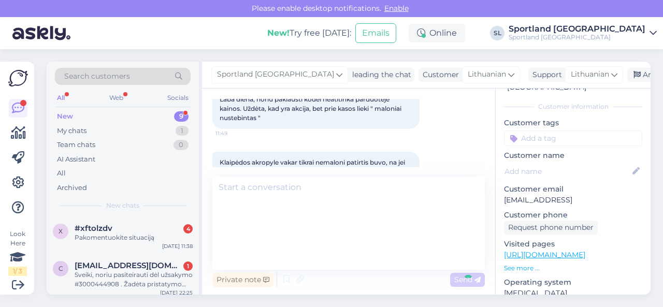
scroll to position [0, 0]
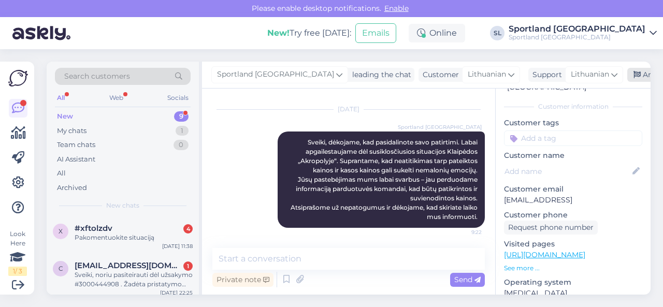
click at [627, 73] on div "Archive chat" at bounding box center [659, 75] width 65 height 14
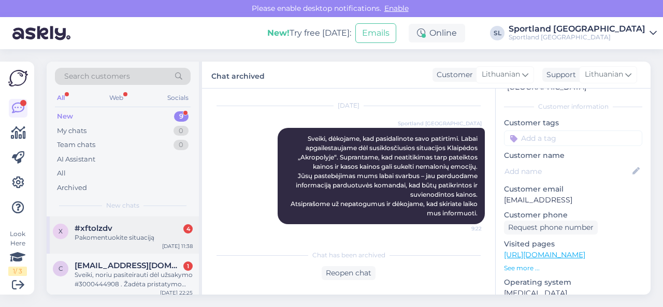
click at [112, 234] on div "Pakomentuokite situaciją" at bounding box center [134, 237] width 118 height 9
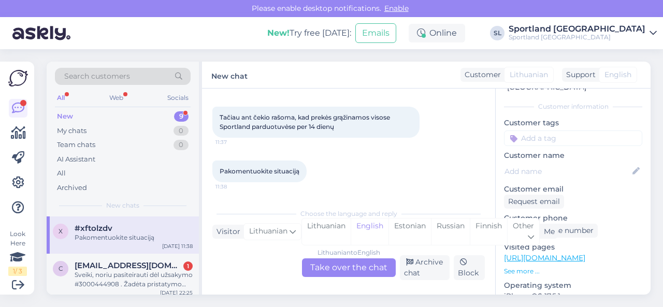
scroll to position [145, 0]
click at [330, 229] on div "Lithuanian" at bounding box center [326, 232] width 49 height 26
click at [329, 265] on div "Lithuanian to Lithuanian Take over the chat" at bounding box center [349, 267] width 94 height 19
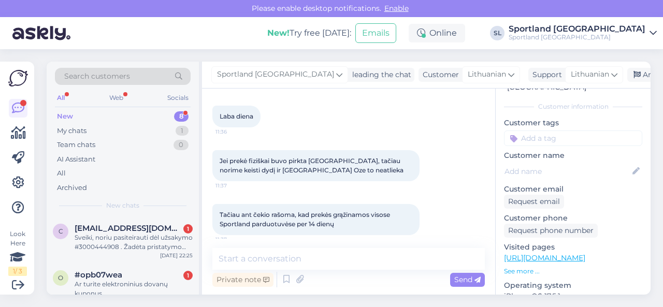
scroll to position [100, 0]
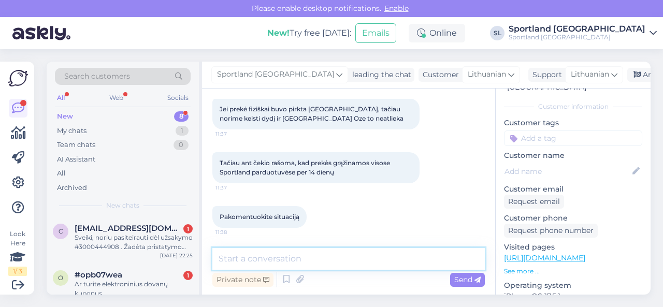
click at [358, 258] on textarea at bounding box center [348, 259] width 272 height 22
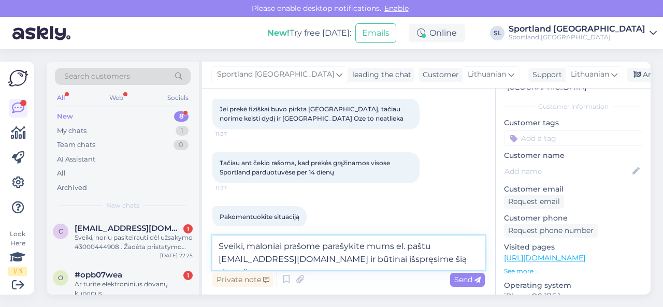
type textarea "Sveiki, maloniai prašome parašykite mums el. paštu [EMAIL_ADDRESS][DOMAIN_NAME]…"
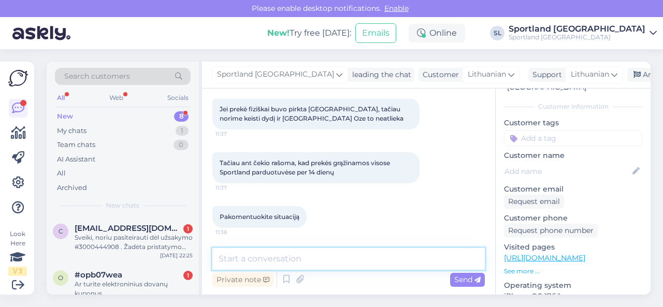
scroll to position [176, 0]
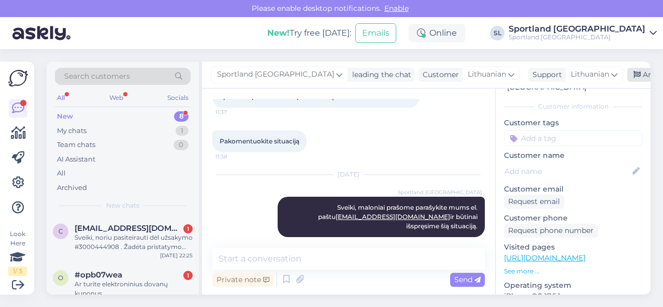
click at [627, 77] on div "Archive chat" at bounding box center [659, 75] width 65 height 14
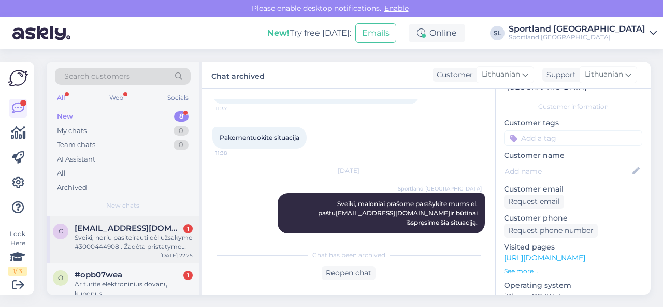
click at [136, 227] on span "[EMAIL_ADDRESS][DOMAIN_NAME]" at bounding box center [129, 228] width 108 height 9
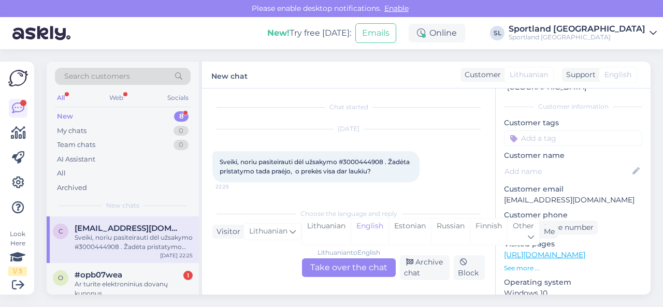
scroll to position [2, 0]
click at [339, 224] on div "Lithuanian" at bounding box center [326, 232] width 49 height 26
click at [332, 269] on div "Lithuanian to Lithuanian Take over the chat" at bounding box center [349, 267] width 94 height 19
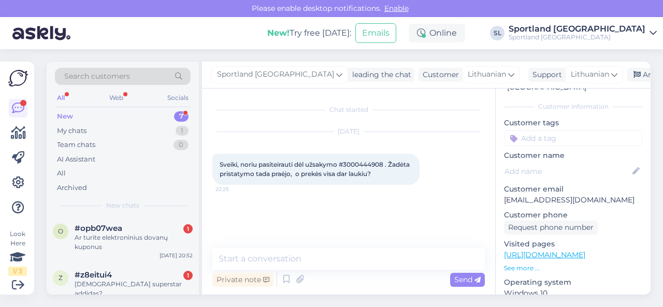
click at [367, 165] on span "Sveiki, noriu pasiteirauti dėl užsakymo #3000444908 . Žadėta pristatymo tada pr…" at bounding box center [316, 169] width 192 height 17
copy span "3000444908"
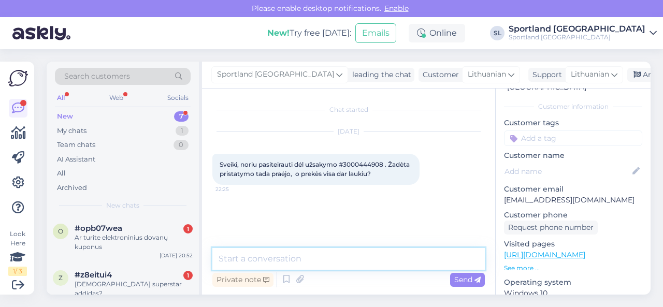
click at [267, 257] on textarea at bounding box center [348, 259] width 272 height 22
type textarea "Sveiki"
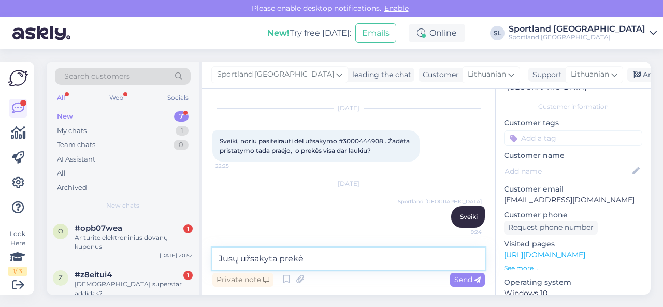
paste textarea "ADIDAS TERREX RAIN.RDY EXPEDITION DUFFEL BAG MEDIUM - 70L"
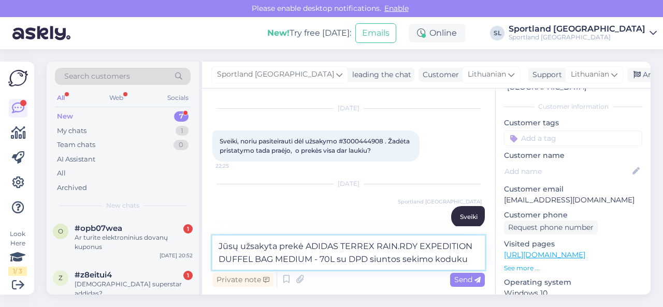
paste textarea "05805115810521"
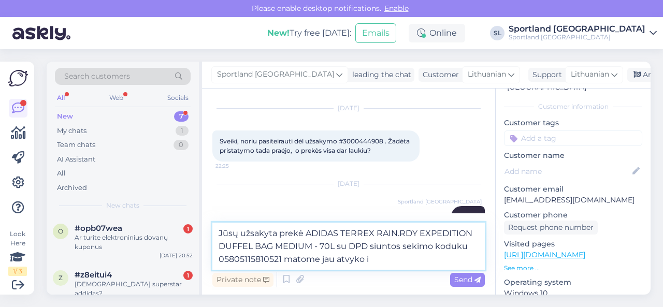
drag, startPoint x: 382, startPoint y: 262, endPoint x: 323, endPoint y: 262, distance: 59.6
click at [323, 262] on textarea "Jūsų užsakyta prekė ADIDAS TERREX RAIN.RDY EXPEDITION DUFFEL BAG MEDIUM - 70L s…" at bounding box center [348, 246] width 272 height 47
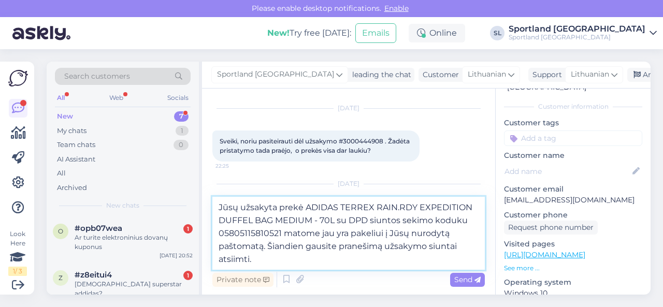
type textarea "Jūsų užsakyta prekė ADIDAS TERREX RAIN.RDY EXPEDITION DUFFEL BAG MEDIUM - 70L s…"
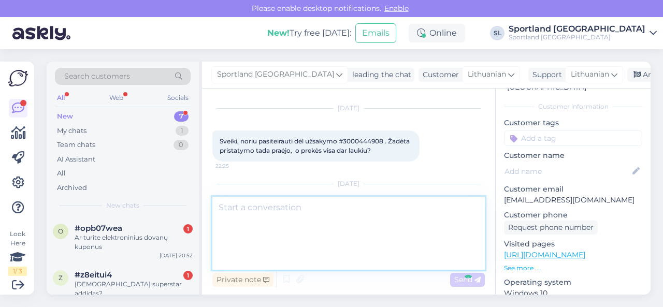
scroll to position [105, 0]
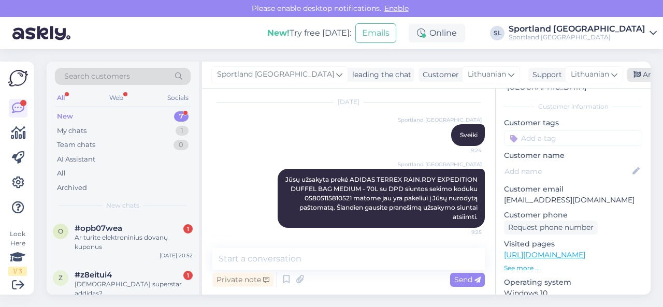
click at [627, 73] on div "Archive chat" at bounding box center [659, 75] width 65 height 14
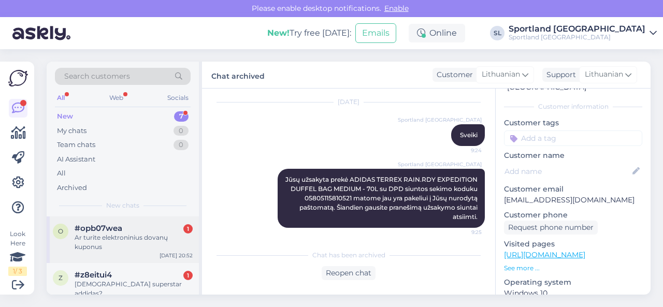
click at [142, 237] on div "Ar turite elektroninius dovanų kuponus" at bounding box center [134, 242] width 118 height 19
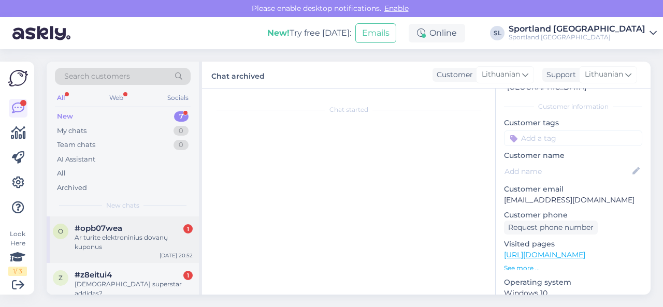
scroll to position [0, 0]
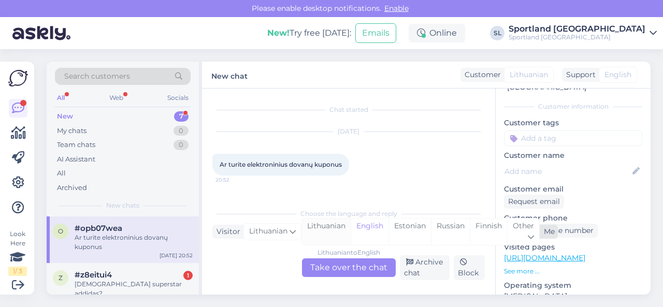
click at [319, 232] on div "Lithuanian" at bounding box center [326, 232] width 49 height 26
click at [323, 267] on div "Lithuanian to Lithuanian Take over the chat" at bounding box center [349, 267] width 94 height 19
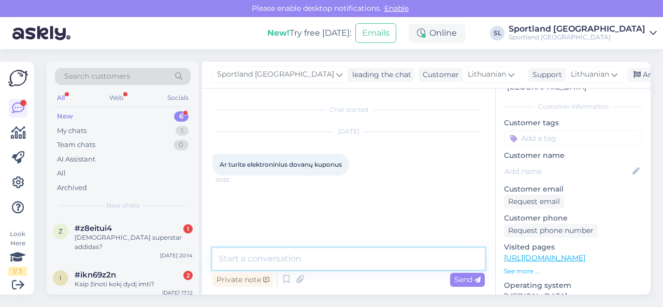
click at [321, 263] on textarea at bounding box center [348, 259] width 272 height 22
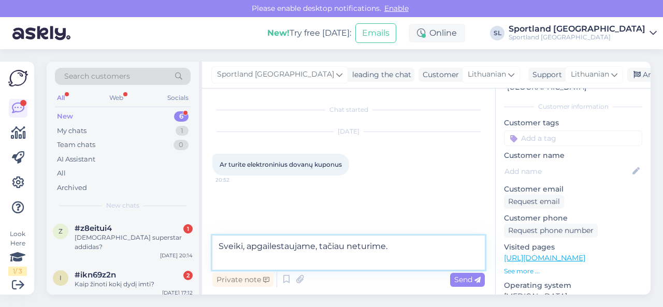
paste textarea "Dovanų korteles įsigyti ir panaudoti galima tik fizinėse parduotuvėse. Dovanų k…"
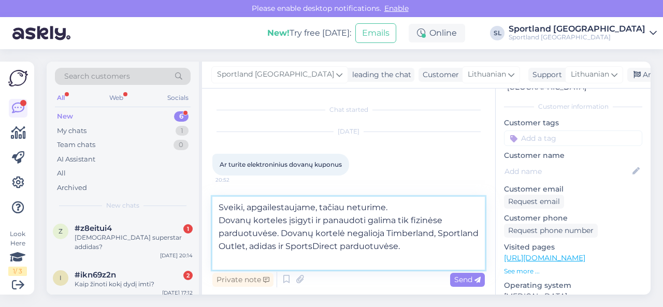
paste textarea "[URL][DOMAIN_NAME]"
type textarea "Sveiki, apgailestaujame, tačiau neturime. Dovanų korteles įsigyti ir panaudoti …"
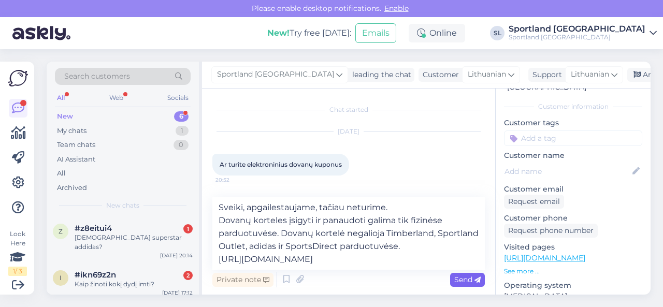
click at [461, 278] on span "Send" at bounding box center [467, 279] width 26 height 9
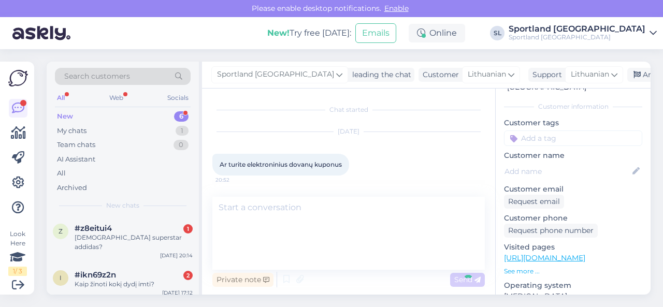
scroll to position [51, 0]
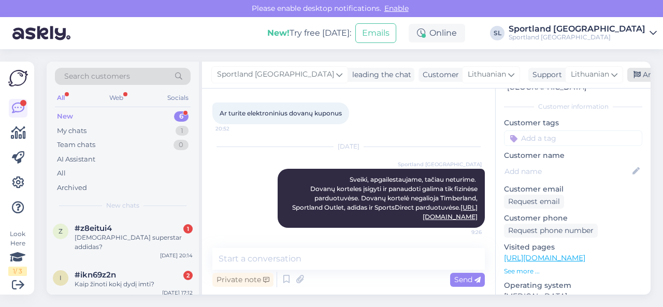
click at [627, 74] on div "Archive chat" at bounding box center [659, 75] width 65 height 14
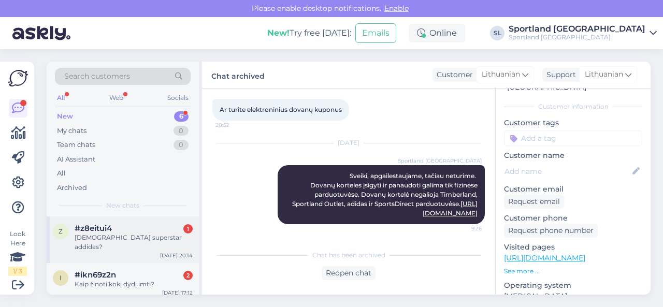
click at [144, 242] on div "z #z8eitui4 1 [DEMOGRAPHIC_DATA] superstar addidas? [DATE] 20:14" at bounding box center [123, 240] width 152 height 47
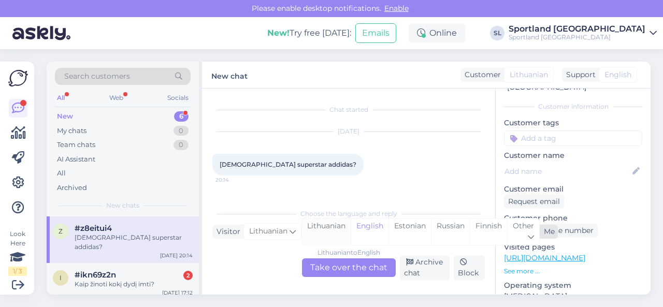
click at [330, 229] on div "Lithuanian" at bounding box center [326, 232] width 49 height 26
click at [336, 265] on div "Lithuanian to Lithuanian Take over the chat" at bounding box center [349, 267] width 94 height 19
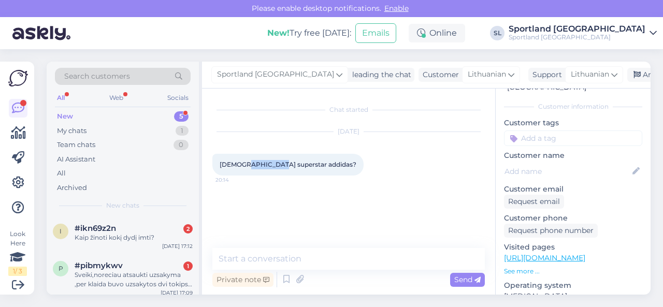
drag, startPoint x: 239, startPoint y: 165, endPoint x: 269, endPoint y: 166, distance: 30.1
click at [269, 166] on span "[DEMOGRAPHIC_DATA] superstar addidas?" at bounding box center [288, 165] width 137 height 8
copy span "superstar"
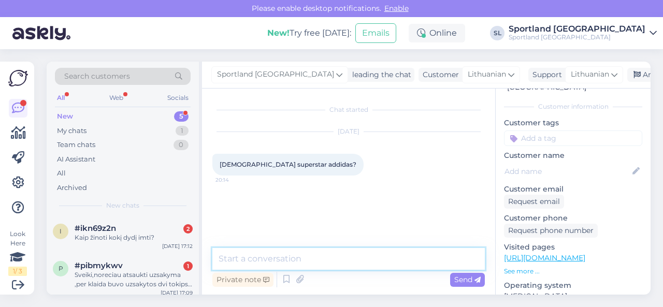
click at [284, 254] on textarea at bounding box center [348, 259] width 272 height 22
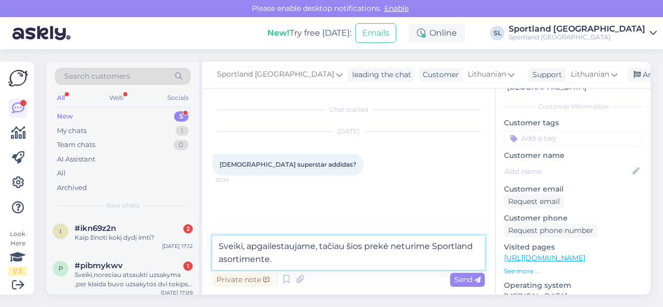
type textarea "Sveiki, apgailestaujame, tačiau šios prekė neturime Sportland asortimente."
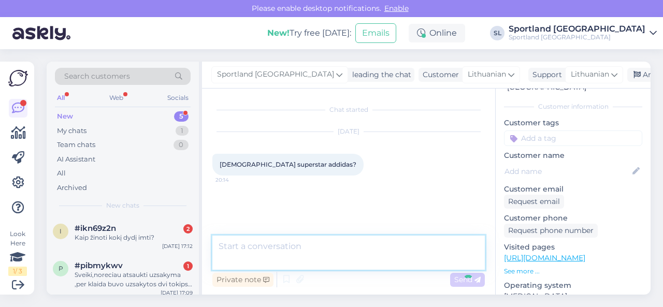
scroll to position [23, 0]
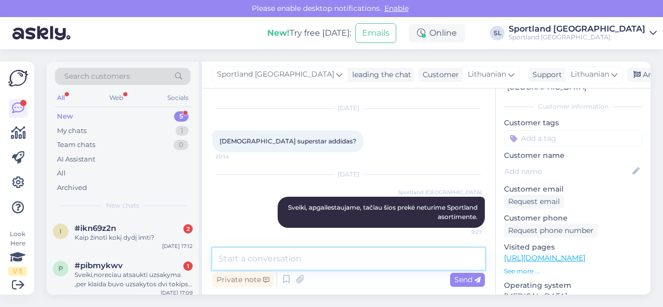
click at [435, 261] on textarea at bounding box center [348, 259] width 272 height 22
type textarea "prekės*"
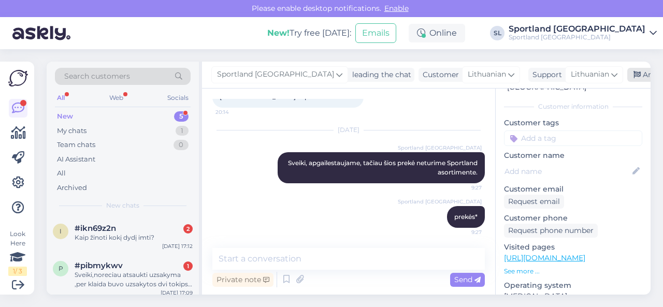
click at [627, 73] on div "Archive chat" at bounding box center [659, 75] width 65 height 14
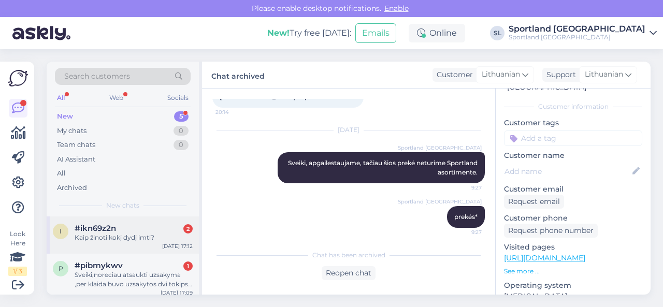
click at [123, 233] on div "Kaip žinoti kokį dydį imti?" at bounding box center [134, 237] width 118 height 9
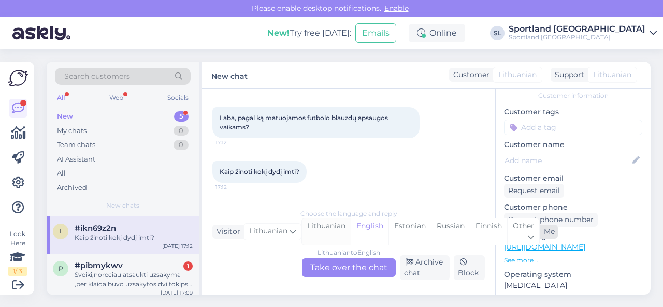
click at [325, 230] on div "Lithuanian" at bounding box center [326, 232] width 49 height 26
click at [328, 260] on div "Lithuanian to Lithuanian Take over the chat" at bounding box center [349, 267] width 94 height 19
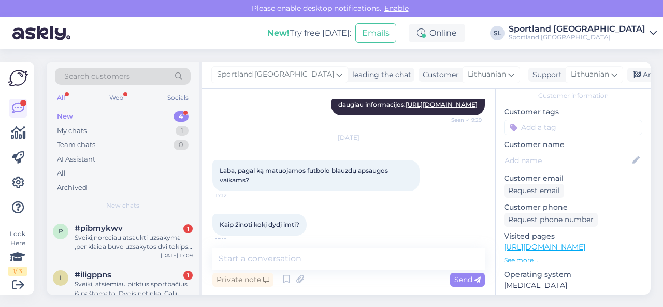
scroll to position [229, 0]
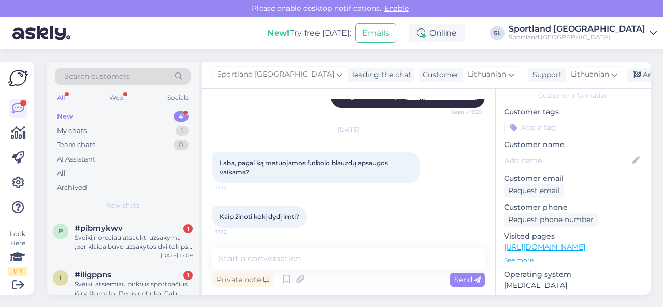
click at [558, 247] on link "[URL][DOMAIN_NAME]" at bounding box center [544, 246] width 81 height 9
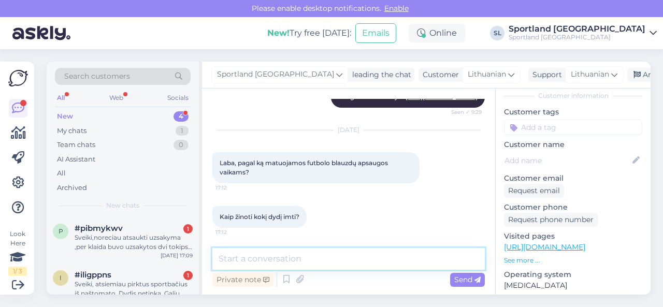
click at [303, 265] on textarea at bounding box center [348, 259] width 272 height 22
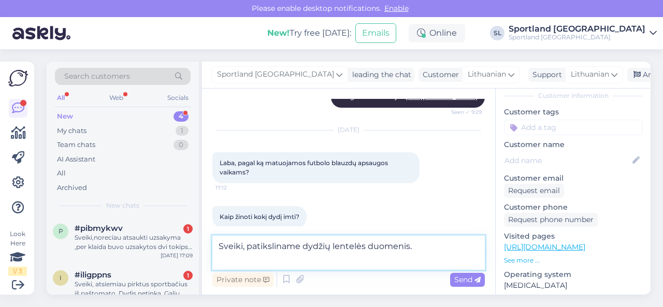
paste textarea "S"
paste textarea "120 - 130"
paste textarea "4 - 6"
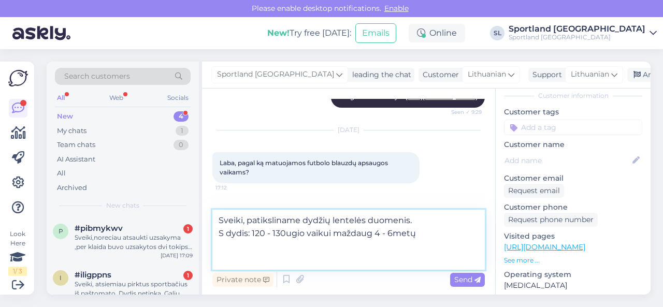
paste textarea "130 - 140 140 - 150 Age [DEMOGRAPHIC_DATA] 7 - 9 10 - 12"
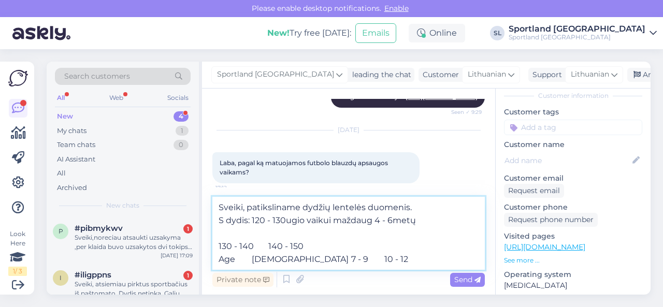
click at [222, 229] on textarea "Sveiki, patiksliname dydžių lentelės duomenis. S dydis: 120 - 130ugio vaikui ma…" at bounding box center [348, 233] width 272 height 73
drag, startPoint x: 219, startPoint y: 248, endPoint x: 253, endPoint y: 245, distance: 34.3
click at [253, 245] on textarea "Sveiki, patiksliname dydžių lentelės duomenis. S dydis: 120 - 130ugio vaikui ma…" at bounding box center [348, 233] width 272 height 73
click at [278, 235] on textarea "Sveiki, patiksliname dydžių lentelės duomenis. S dydis: 120 - 130ugio vaikui ma…" at bounding box center [348, 233] width 272 height 73
paste textarea "130 - 140"
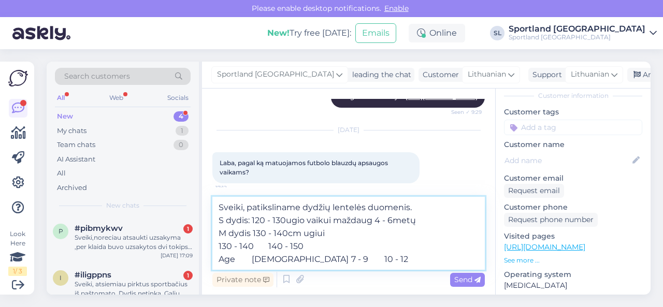
drag, startPoint x: 288, startPoint y: 261, endPoint x: 307, endPoint y: 264, distance: 18.9
click at [307, 264] on textarea "Sveiki, patiksliname dydžių lentelės duomenis. S dydis: 120 - 130ugio vaikui ma…" at bounding box center [348, 233] width 272 height 73
click at [371, 238] on textarea "Sveiki, patiksliname dydžių lentelės duomenis. S dydis: 120 - 130ugio vaikui ma…" at bounding box center [348, 233] width 272 height 73
paste textarea "7 - 9"
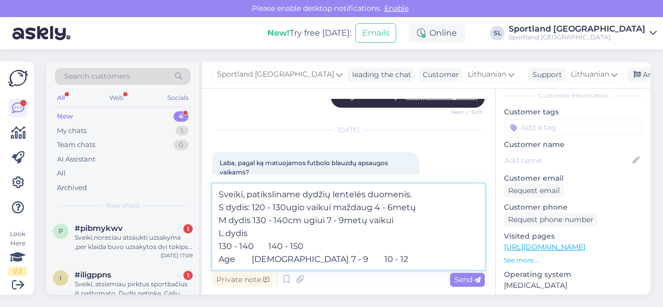
drag, startPoint x: 270, startPoint y: 244, endPoint x: 305, endPoint y: 246, distance: 34.2
click at [305, 246] on textarea "Sveiki, patiksliname dydžių lentelės duomenis. S dydis: 120 - 130ugio vaikui ma…" at bounding box center [348, 227] width 272 height 86
click at [271, 231] on textarea "Sveiki, patiksliname dydžių lentelės duomenis. S dydis: 120 - 130ugio vaikui ma…" at bounding box center [348, 227] width 272 height 86
paste textarea "140 - 150"
drag, startPoint x: 319, startPoint y: 261, endPoint x: 347, endPoint y: 261, distance: 28.0
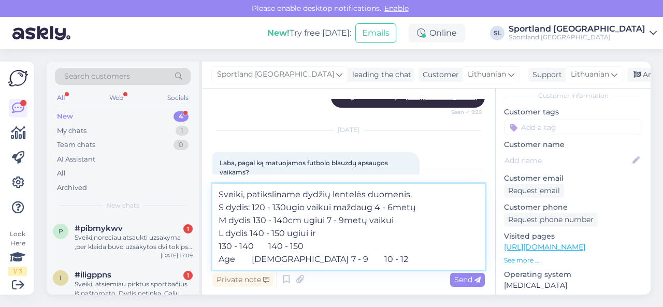
click at [347, 261] on textarea "Sveiki, patiksliname dydžių lentelės duomenis. S dydis: 120 - 130ugio vaikui ma…" at bounding box center [348, 227] width 272 height 86
click at [331, 234] on textarea "Sveiki, patiksliname dydžių lentelės duomenis. S dydis: 120 - 130ugio vaikui ma…" at bounding box center [348, 227] width 272 height 86
paste textarea "10 - 12"
click at [316, 234] on textarea "Sveiki, patiksliname dydžių lentelės duomenis. S dydis: 120 - 130ugio vaikui ma…" at bounding box center [348, 227] width 272 height 86
click at [365, 235] on textarea "Sveiki, patiksliname dydžių lentelės duomenis. S dydis: 120 - 130ugio vaikui ma…" at bounding box center [348, 227] width 272 height 86
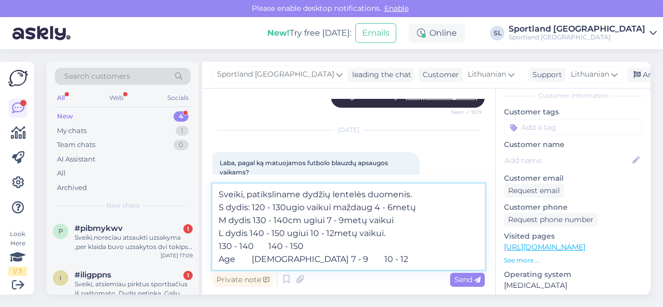
drag, startPoint x: 219, startPoint y: 244, endPoint x: 353, endPoint y: 262, distance: 135.3
click at [353, 262] on textarea "Sveiki, patiksliname dydžių lentelės duomenis. S dydis: 120 - 130ugio vaikui ma…" at bounding box center [348, 227] width 272 height 86
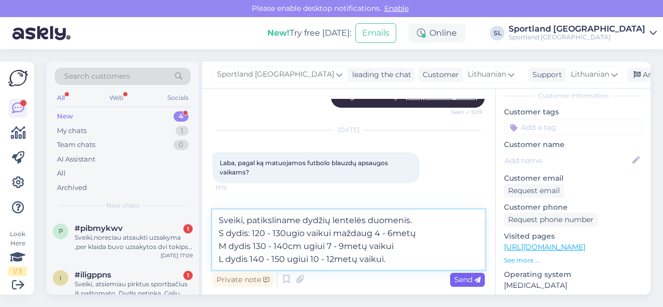
type textarea "Sveiki, patiksliname dydžių lentelės duomenis. S dydis: 120 - 130ugio vaikui ma…"
click at [465, 281] on span "Send" at bounding box center [467, 279] width 26 height 9
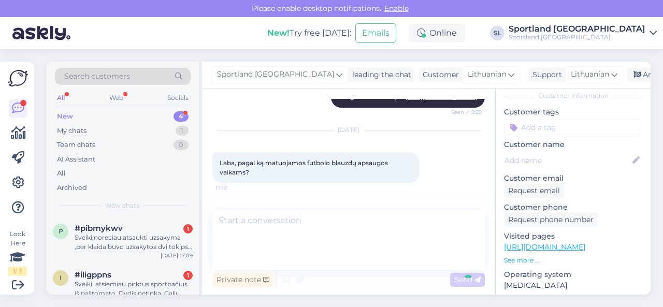
scroll to position [324, 0]
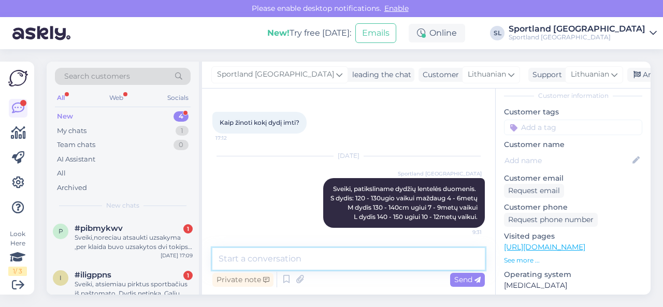
click at [407, 263] on textarea at bounding box center [348, 259] width 272 height 22
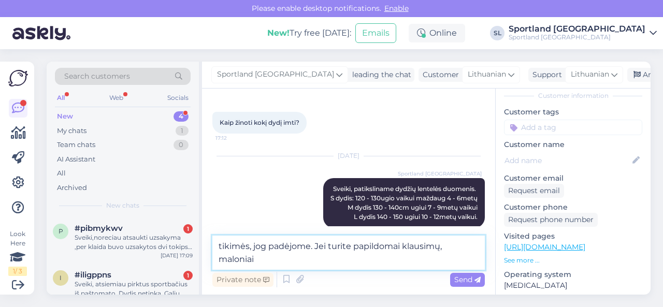
scroll to position [336, 0]
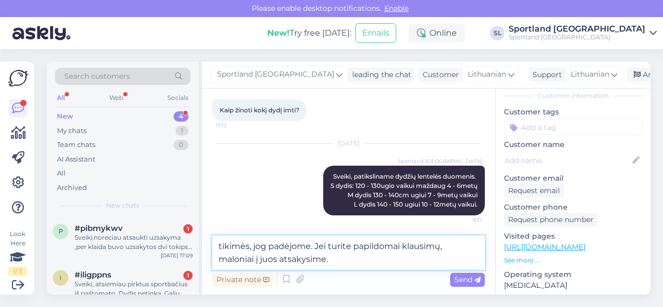
type textarea "tikimės, jog padėjome. Jei turite papildomai klausimų, maloniai į juos atsakysi…"
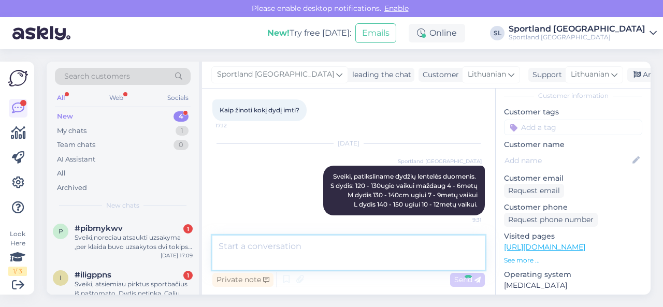
scroll to position [378, 0]
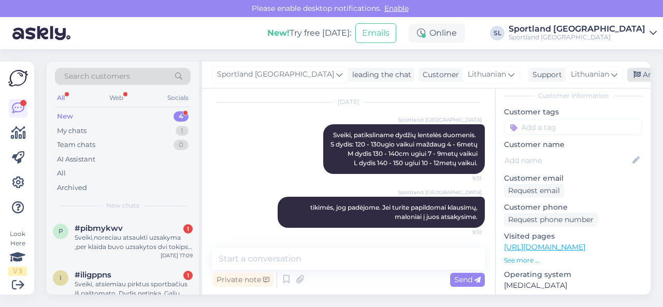
click at [627, 77] on div "Archive chat" at bounding box center [659, 75] width 65 height 14
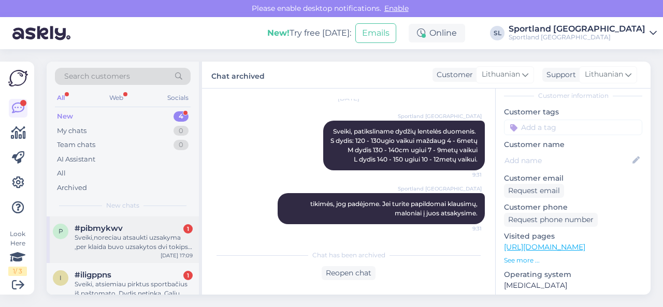
click at [106, 239] on div "Sveiki,noreciau atsaukti uzsakyma ,per klaida buvo uzsakytos dvi tokips pat str…" at bounding box center [134, 242] width 118 height 19
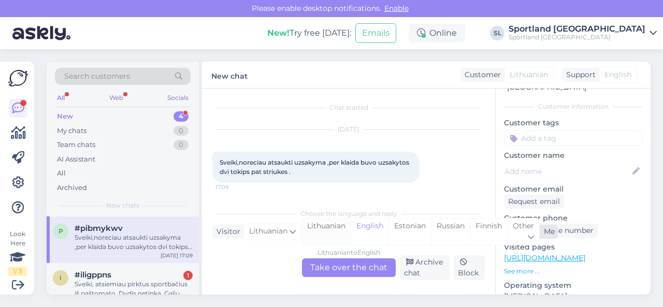
click at [324, 232] on div "Lithuanian" at bounding box center [326, 232] width 49 height 26
click at [333, 267] on div "Lithuanian to Lithuanian Take over the chat" at bounding box center [349, 267] width 94 height 19
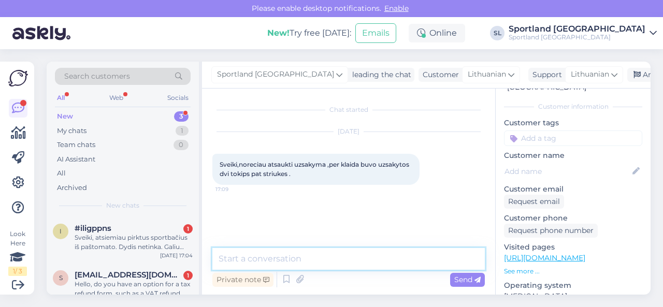
click at [323, 260] on textarea at bounding box center [348, 259] width 272 height 22
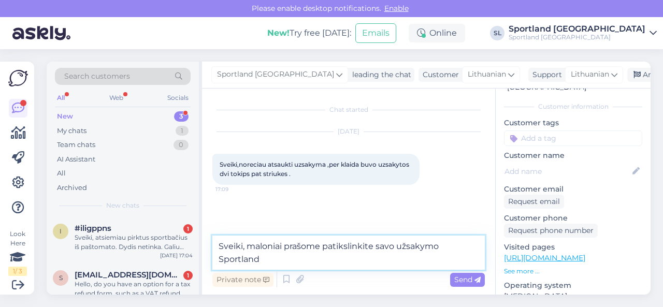
drag, startPoint x: 302, startPoint y: 260, endPoint x: 217, endPoint y: 258, distance: 85.0
click at [217, 258] on textarea "Sveiki, maloniai prašome patikslinkite savo užsakymo Sportland" at bounding box center [348, 253] width 272 height 34
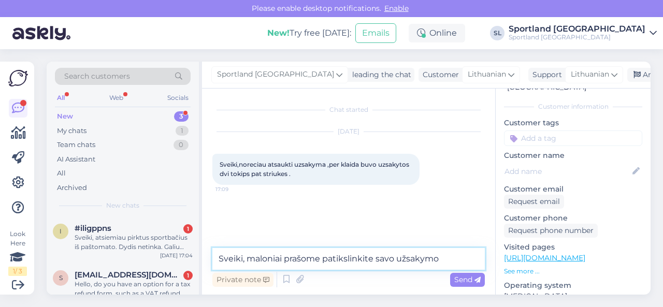
click at [394, 256] on textarea "Sveiki, maloniai prašome patikslinkite savo užsakymo" at bounding box center [348, 259] width 272 height 22
paste textarea "Sportland"
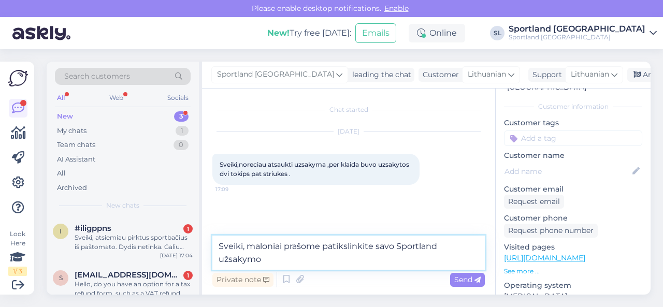
click at [346, 263] on textarea "Sveiki, maloniai prašome patikslinkite savo Sportland užsakymo" at bounding box center [348, 253] width 272 height 34
type textarea "Sveiki, maloniai prašome patikslinkite savo Sportland užsakymo numerį."
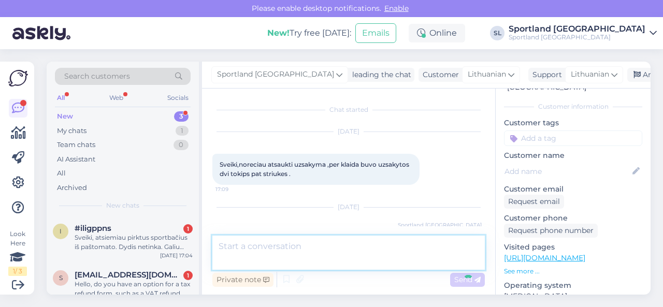
scroll to position [33, 0]
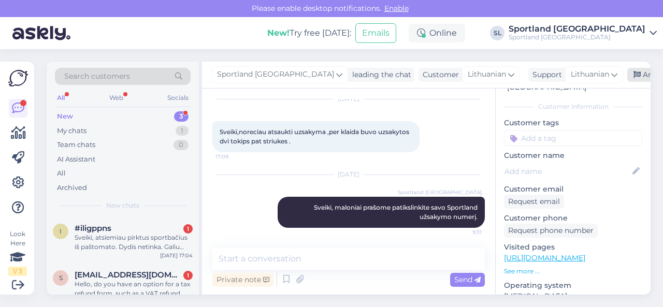
click at [627, 76] on div "Archive chat" at bounding box center [659, 75] width 65 height 14
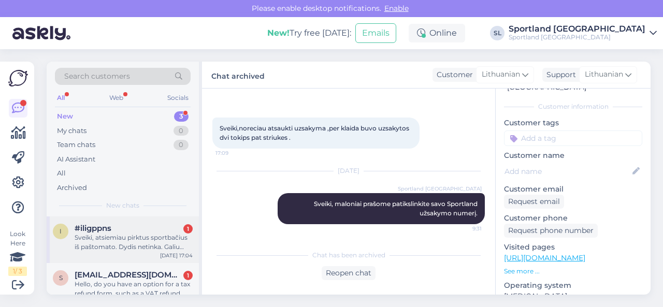
click at [164, 235] on div "Sveiki, atsiemiau pirktus sportbačius iš paštomato. Dydis netinka. Galiu atvežt…" at bounding box center [134, 242] width 118 height 19
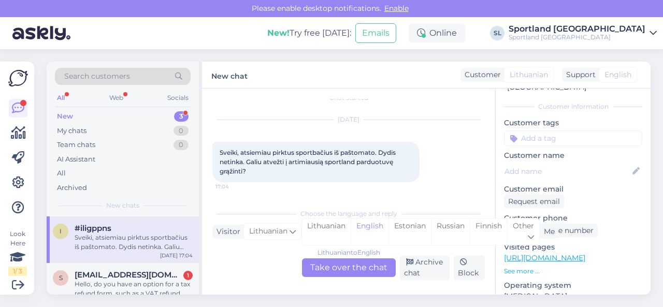
scroll to position [11, 0]
click at [321, 232] on div "Lithuanian" at bounding box center [326, 232] width 49 height 26
click at [329, 269] on div "Lithuanian to Lithuanian Take over the chat" at bounding box center [349, 267] width 94 height 19
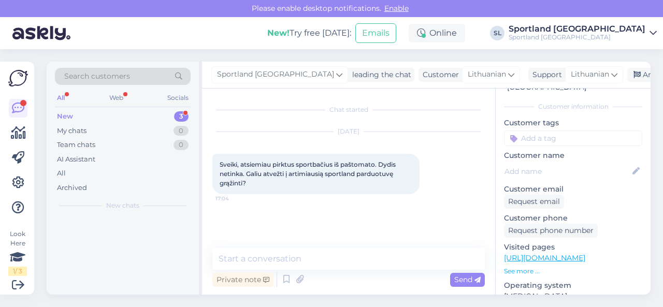
scroll to position [0, 0]
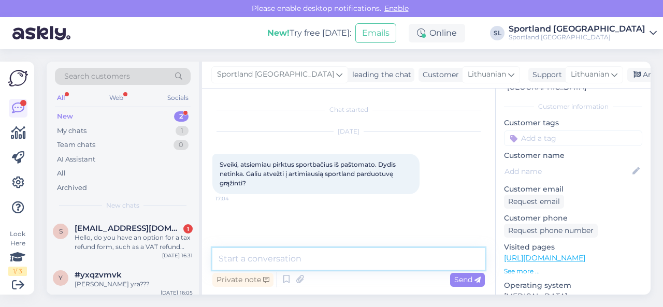
click at [341, 262] on textarea at bounding box center [348, 259] width 272 height 22
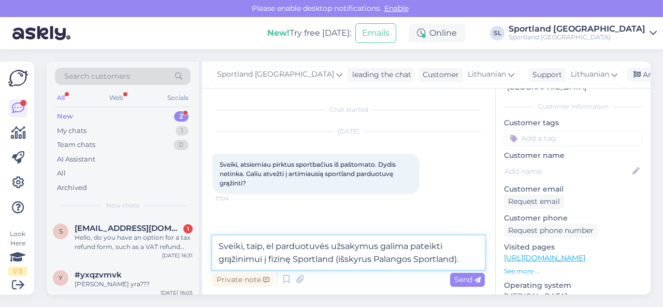
type textarea "Sveiki, taip, el parduotuvės užsakymus galima pateikti grąžinimui į fizinę Spor…"
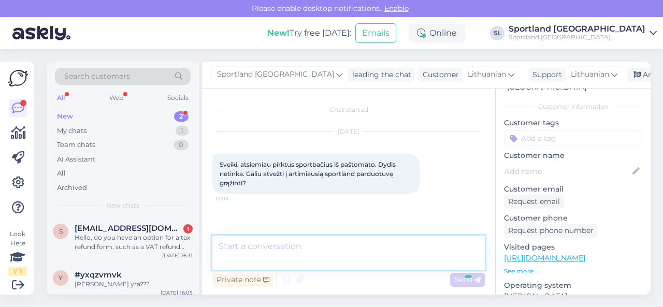
scroll to position [42, 0]
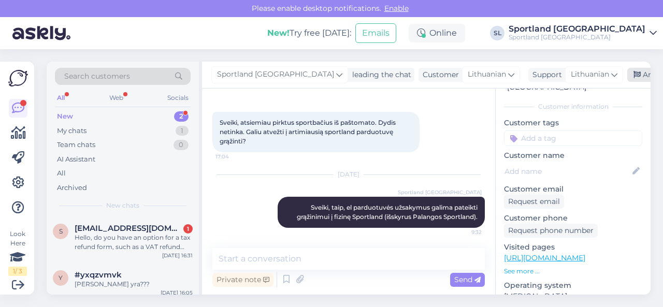
click at [627, 75] on div "Archive chat" at bounding box center [659, 75] width 65 height 14
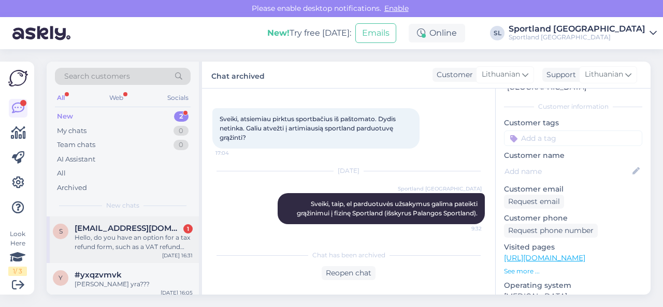
click at [113, 242] on div "Hello, do you have an option for a tax refund form, such as a VAT refund docume…" at bounding box center [134, 242] width 118 height 19
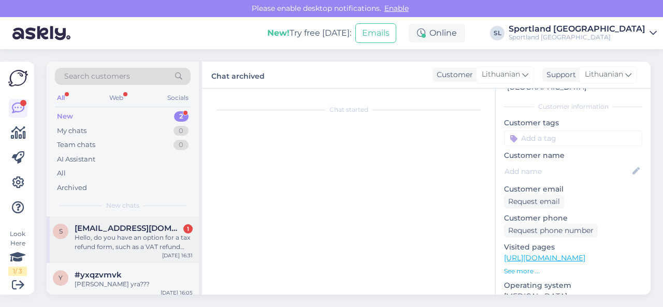
scroll to position [303, 0]
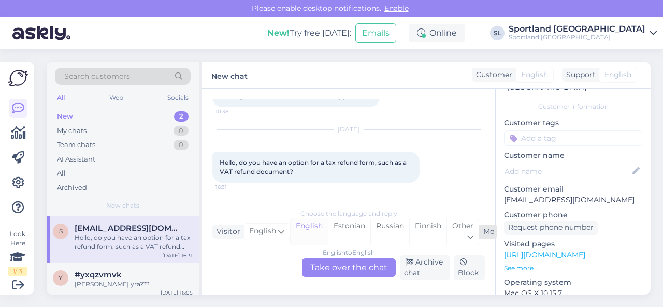
click at [314, 228] on div "English" at bounding box center [309, 232] width 37 height 26
click at [451, 228] on div "Other" at bounding box center [463, 232] width 32 height 26
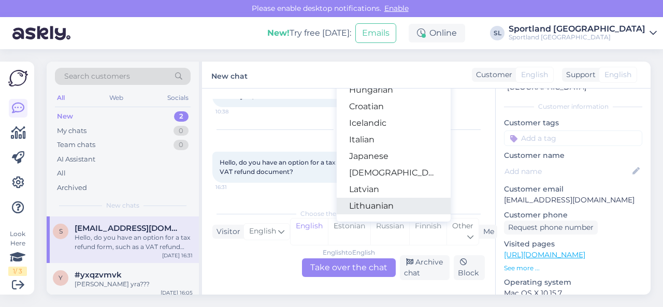
scroll to position [259, 0]
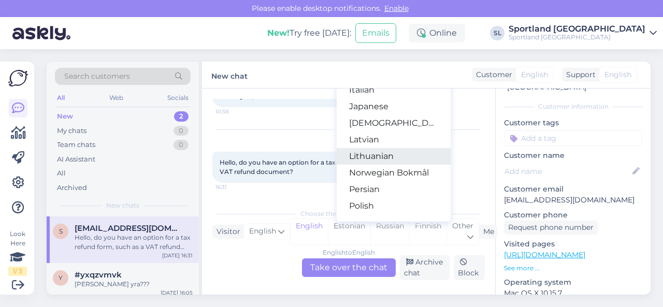
click at [378, 160] on link "Lithuanian" at bounding box center [394, 156] width 114 height 17
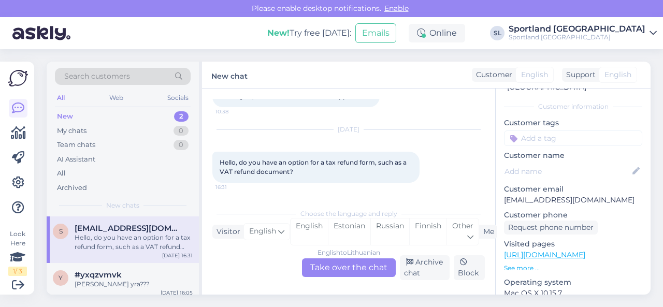
click at [342, 270] on div "English to Lithuanian Take over the chat" at bounding box center [349, 267] width 94 height 19
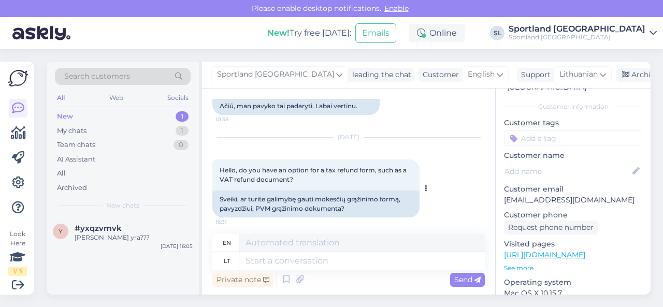
scroll to position [389, 0]
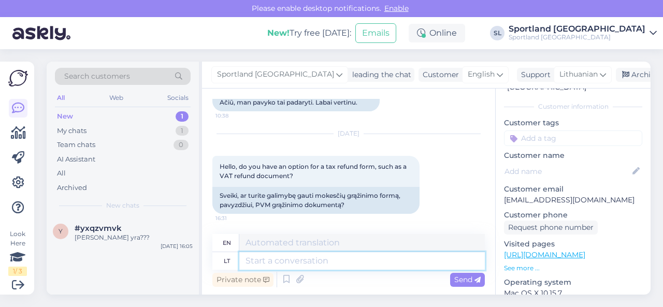
click at [348, 260] on textarea at bounding box center [362, 261] width 246 height 18
type textarea "Sveiki,"
type textarea "Hello,"
type textarea "Sveiki, mes"
type textarea "Hello, we"
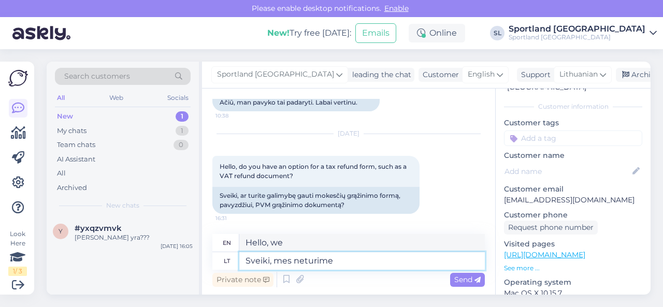
type textarea "Sveiki, mes neturime"
type textarea "Hello, we don't have"
type textarea "Sveiki, mes neturime šios"
type textarea "Hello, we don't have this"
type textarea "Sveiki, mes neturime šios formos ir"
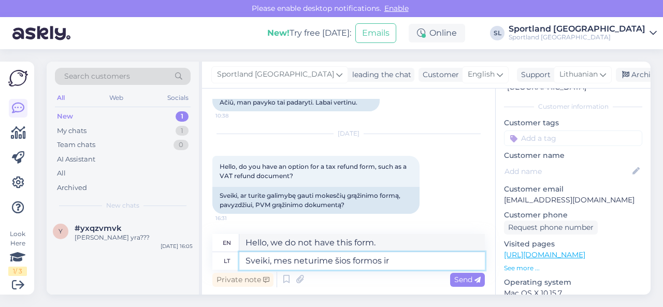
type textarea "Hello, we do not have this form and"
type textarea "Sveiki, mes neturime šios formos ir negalime J"
type textarea "Hello, we do not have this form and cannot"
type textarea "Sveiki, mes neturime šios formos ir negalime Jums j"
type textarea "Hello, we do not have this form and cannot provide it to you."
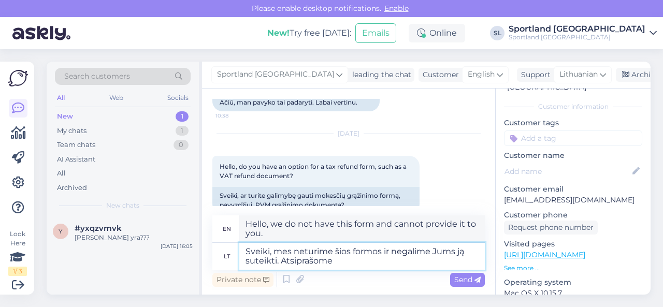
type textarea "Sveiki, mes neturime šios formos ir negalime Jums ją suteikti. Atsiprašome u"
type textarea "Hello, we do not have this form and cannot provide it to you. We are sorry."
type textarea "Sveiki, mes neturime šios formos ir negalime Jums ją suteikti. Atsiprašome už"
type textarea "Hello, we do not have this form and cannot provide it to you. We apologize for …"
type textarea "Sveiki, mes neturime šios formos ir negalime Jums ją suteikti. Atsiprašome už n…"
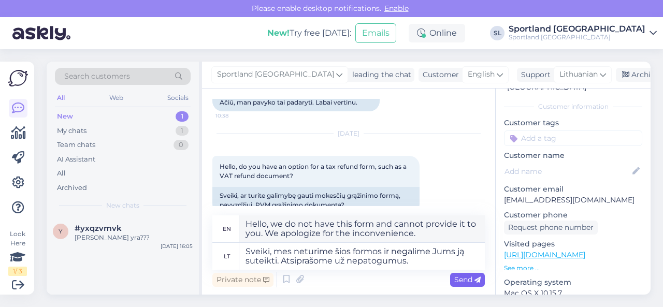
click at [463, 279] on span "Send" at bounding box center [467, 279] width 26 height 9
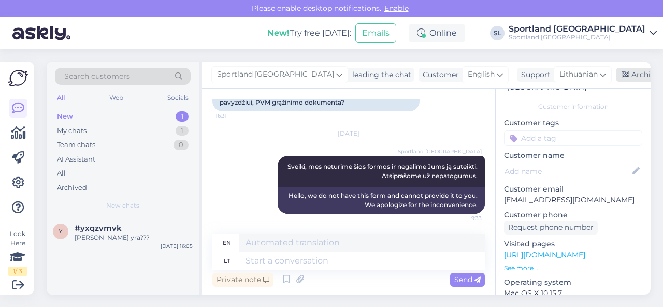
click at [616, 79] on div "Archive chat" at bounding box center [648, 75] width 65 height 14
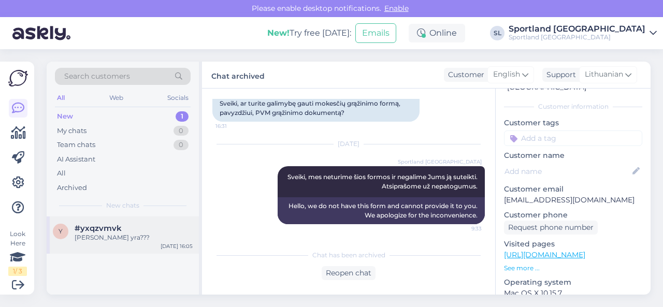
click at [141, 240] on div "[PERSON_NAME] yra???" at bounding box center [134, 237] width 118 height 9
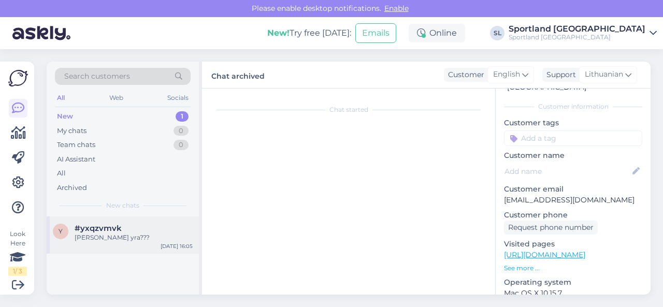
scroll to position [836, 0]
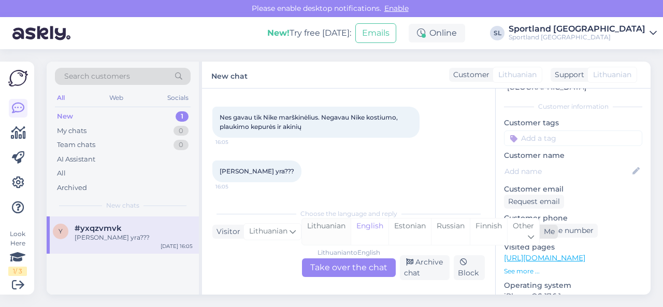
click at [334, 231] on div "Lithuanian" at bounding box center [326, 232] width 49 height 26
click at [338, 269] on div "Lithuanian to Lithuanian Take over the chat" at bounding box center [349, 267] width 94 height 19
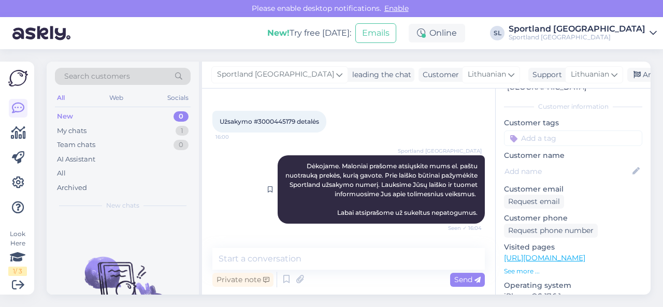
scroll to position [584, 0]
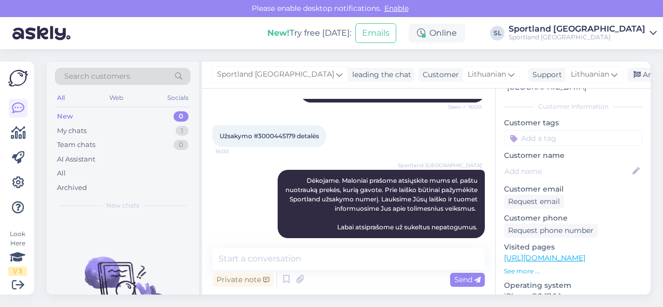
click at [282, 131] on div "Užsakymo #3000445179 detalės 16:00" at bounding box center [269, 136] width 114 height 22
click at [280, 133] on span "Užsakymo #3000445179 detalės" at bounding box center [269, 136] width 99 height 8
copy span "3000445179"
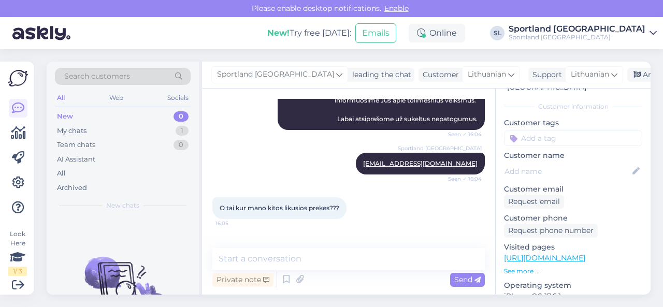
scroll to position [791, 0]
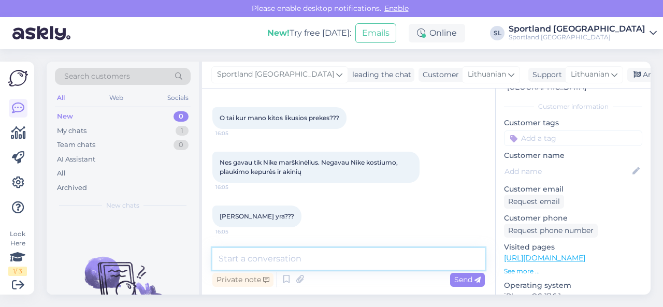
click at [339, 260] on textarea at bounding box center [348, 259] width 272 height 22
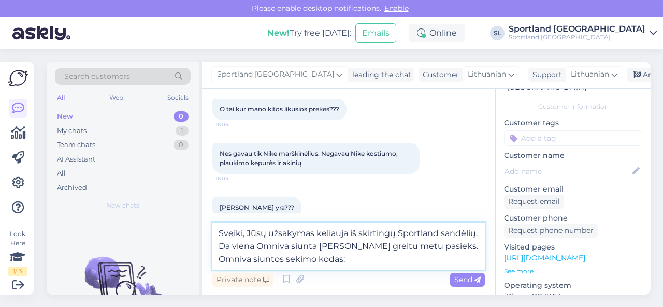
paste textarea "CC857790166EE"
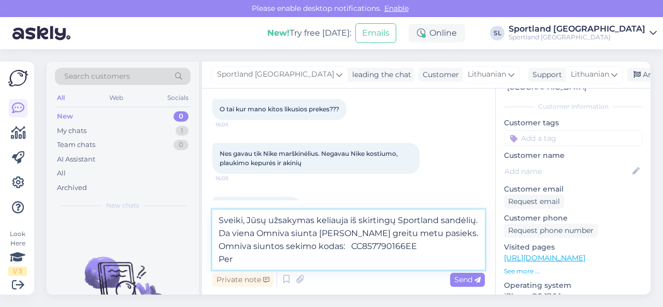
click at [337, 261] on textarea "Sveiki, Jūsų užsakymas keliauja iš skirtingų Sportland sandėlių. Da viena Omniv…" at bounding box center [348, 240] width 272 height 60
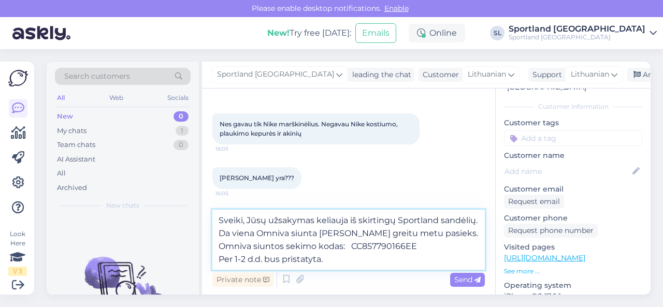
click at [230, 232] on textarea "Sveiki, Jūsų užsakymas keliauja iš skirtingų Sportland sandėlių. Da viena Omniv…" at bounding box center [348, 240] width 272 height 60
click at [426, 232] on textarea "Sveiki, Jūsų užsakymas keliauja iš skirtingų Sportland sandėlių. Dar viena Omni…" at bounding box center [348, 240] width 272 height 60
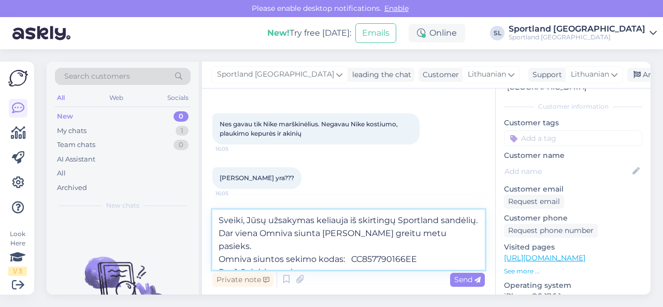
click at [357, 247] on textarea "Sveiki, Jūsų užsakymas keliauja iš skirtingų Sportland sandėlių. Dar viena Omni…" at bounding box center [348, 240] width 272 height 60
click at [396, 260] on textarea "Sveiki, Jūsų užsakymas keliauja iš skirtingų Sportland sandėlių. Dar viena Omni…" at bounding box center [348, 240] width 272 height 60
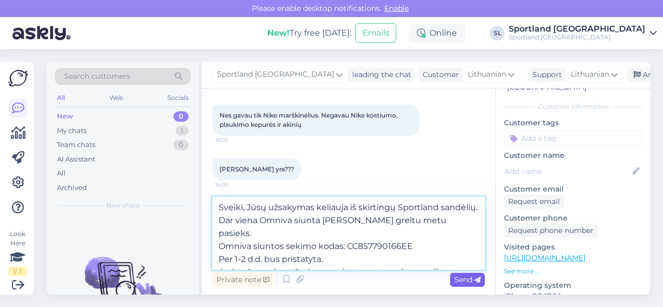
type textarea "Sveiki, Jūsų užsakymas keliauja iš skirtingų Sportland sandėlių. Dar viena Omni…"
click at [462, 281] on span "Send" at bounding box center [467, 279] width 26 height 9
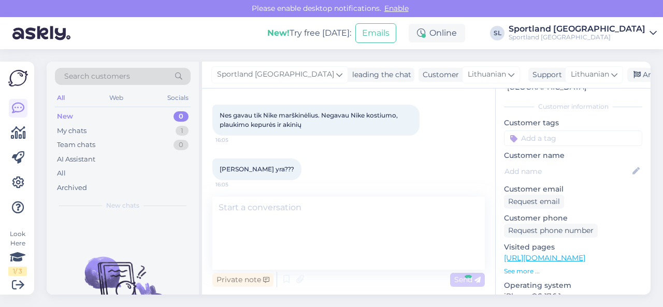
scroll to position [895, 0]
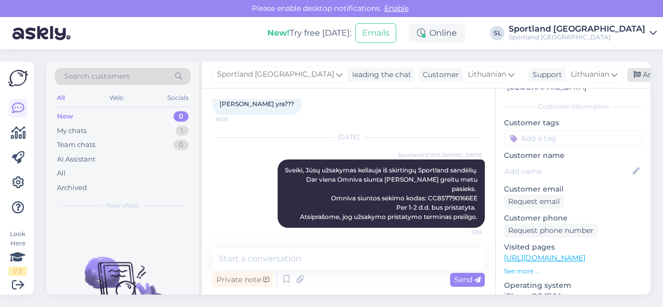
click at [627, 75] on div "Archive chat" at bounding box center [659, 75] width 65 height 14
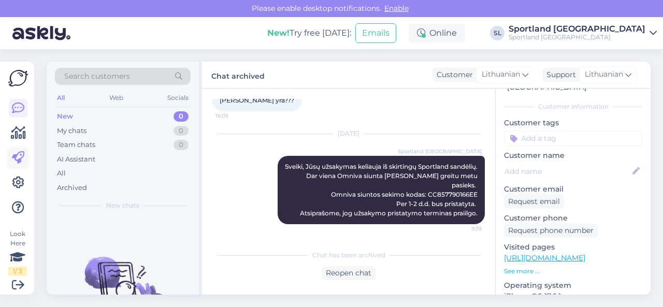
click at [20, 164] on icon at bounding box center [18, 158] width 12 height 12
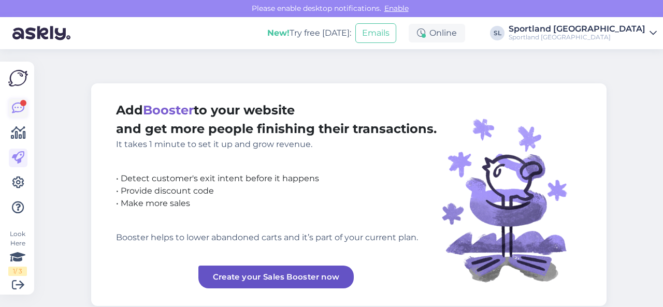
click at [27, 103] on link at bounding box center [18, 108] width 19 height 19
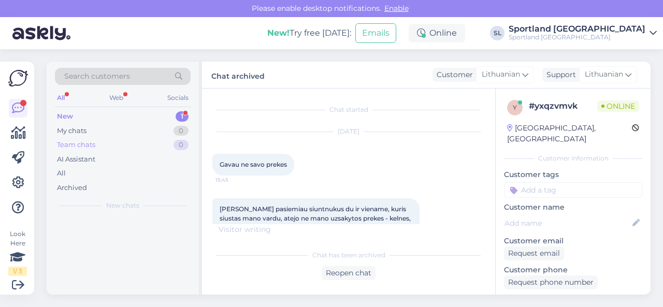
scroll to position [887, 0]
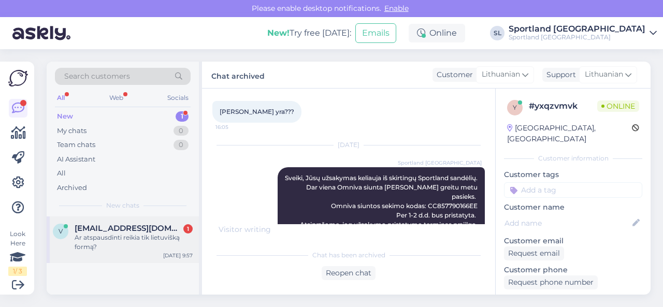
click at [105, 225] on span "[EMAIL_ADDRESS][DOMAIN_NAME]" at bounding box center [129, 228] width 108 height 9
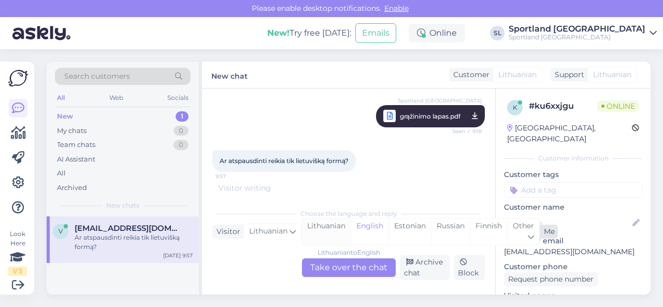
click at [324, 231] on div "Lithuanian" at bounding box center [326, 232] width 49 height 26
click at [325, 260] on div "Lithuanian to Lithuanian Take over the chat" at bounding box center [349, 267] width 94 height 19
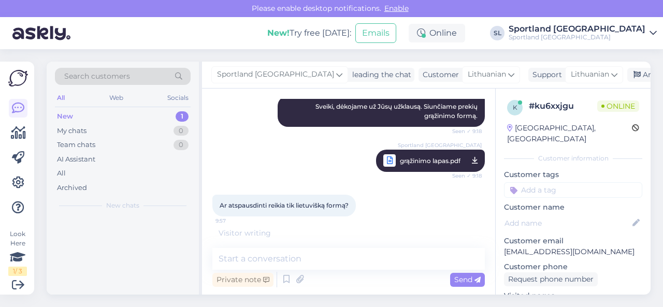
scroll to position [134, 0]
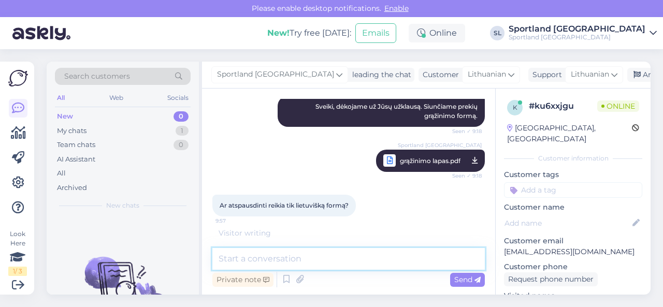
click at [335, 255] on textarea at bounding box center [348, 259] width 272 height 22
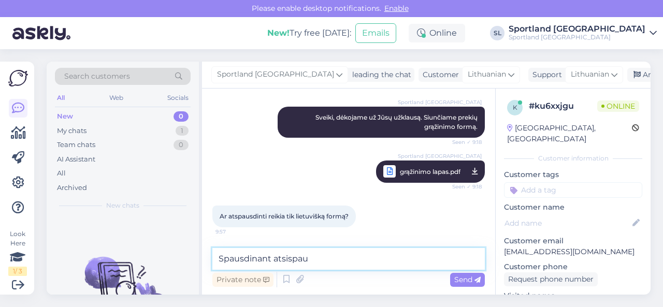
scroll to position [122, 0]
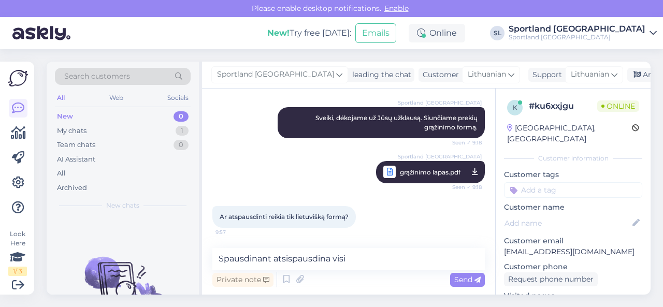
click at [400, 172] on span "grąžinimo lapas.pdf" at bounding box center [430, 172] width 61 height 13
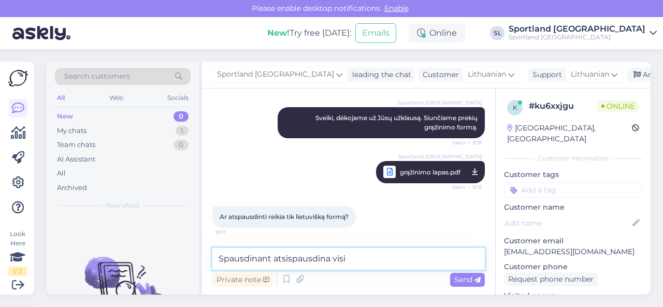
click at [366, 261] on textarea "Spausdinant atsispausdina visi" at bounding box center [348, 259] width 272 height 22
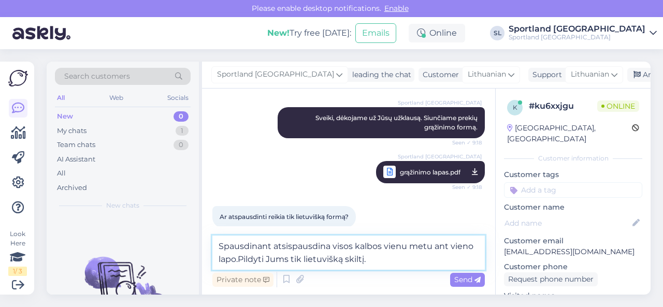
click at [240, 260] on textarea "Spausdinant atsispausdina visos kalbos vienu metu ant vieno lapo.Pildyti Jums t…" at bounding box center [348, 253] width 272 height 34
type textarea "Spausdinant atsispausdina visos kalbos vienu metu ant vieno lapo. Pildyti Jums …"
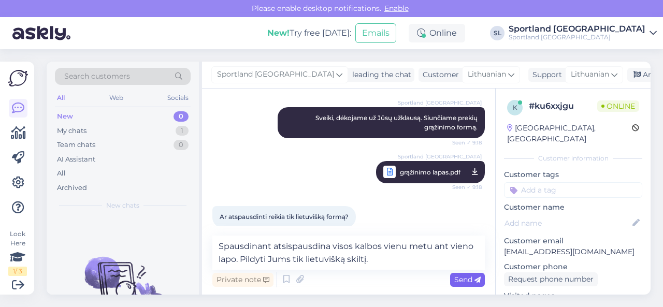
click at [469, 277] on span "Send" at bounding box center [467, 279] width 26 height 9
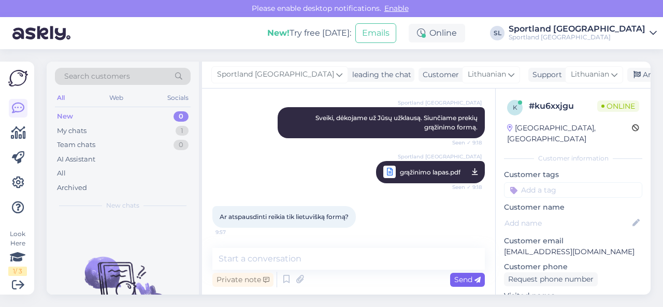
scroll to position [176, 0]
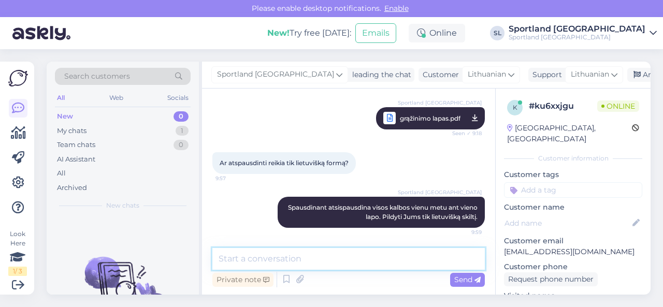
click at [415, 260] on textarea at bounding box center [348, 259] width 272 height 22
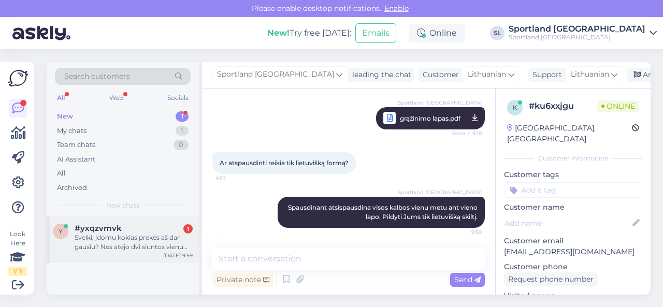
click at [142, 241] on div "Sveiki, įdomu kokias prekes aš dar gausiu? Nes atėjo dvi siuntos vienu metu ir …" at bounding box center [134, 242] width 118 height 19
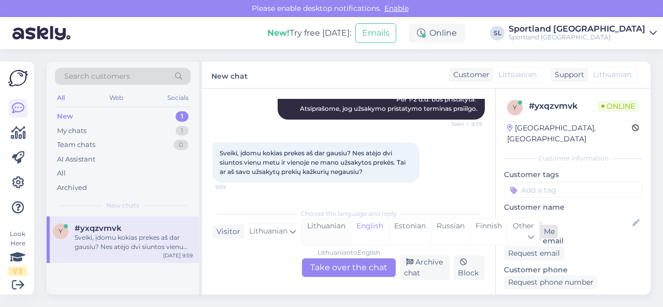
click at [332, 234] on div "Lithuanian" at bounding box center [326, 232] width 49 height 26
click at [330, 263] on div "Lithuanian to Lithuanian Take over the chat" at bounding box center [349, 267] width 94 height 19
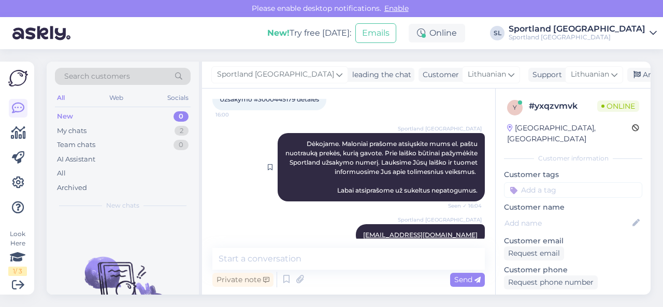
scroll to position [595, 0]
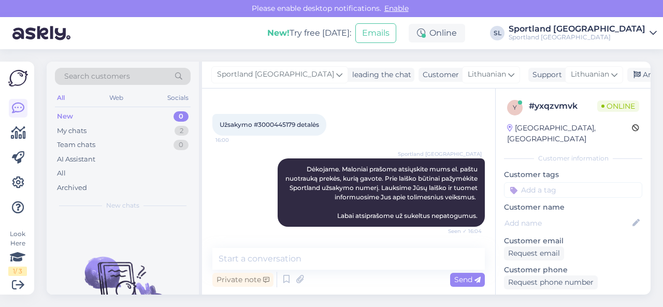
click at [272, 117] on div "Užsakymo #3000445179 detalės 16:00" at bounding box center [269, 125] width 114 height 22
copy span "3000445179"
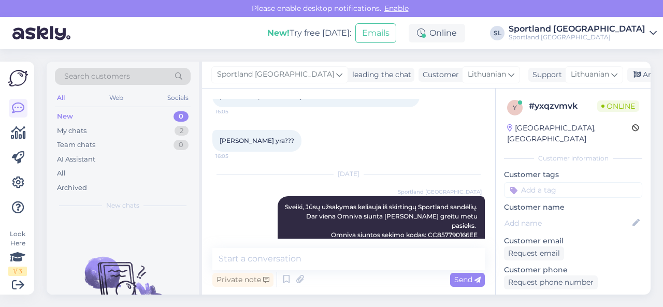
scroll to position [958, 0]
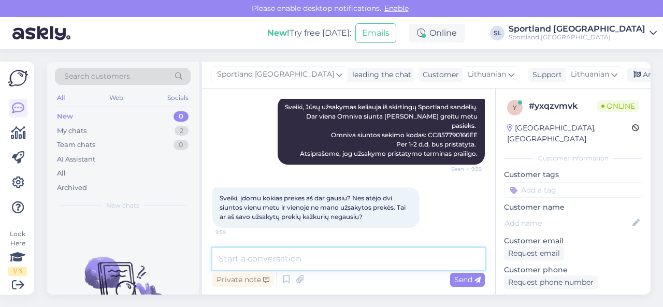
click at [349, 257] on textarea at bounding box center [348, 259] width 272 height 22
click at [337, 261] on textarea at bounding box center [348, 259] width 272 height 22
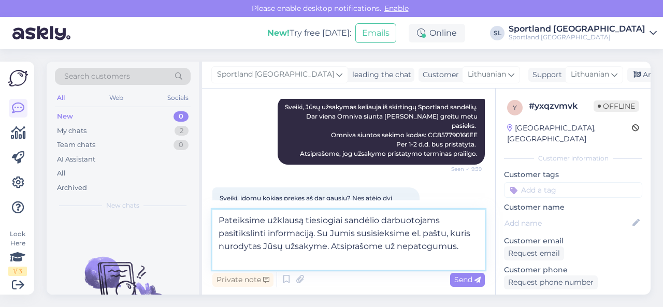
type textarea "Pateiksime užklausą tiesiogiai sandėlio darbuotojams pasitikslinti informaciją.…"
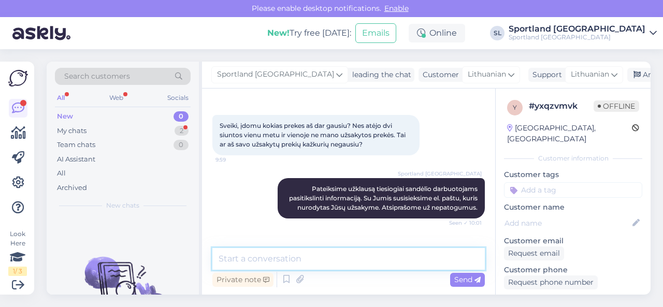
scroll to position [1084, 0]
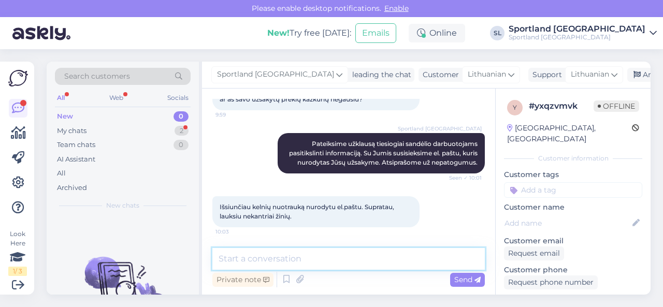
click at [303, 264] on textarea at bounding box center [348, 259] width 272 height 22
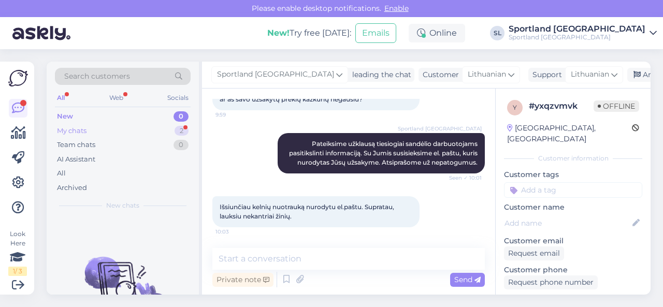
click at [146, 129] on div "My chats 2" at bounding box center [123, 131] width 136 height 15
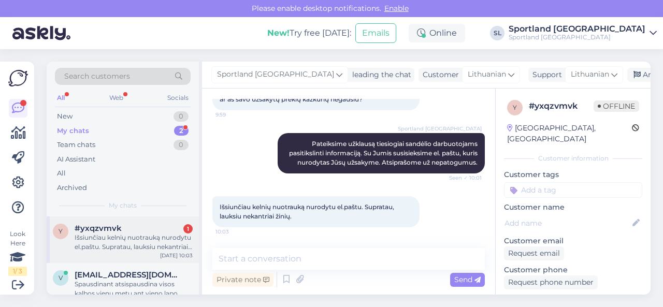
click at [128, 246] on div "Išsiunčiau kelnių nuotrauką nurodytu el.paštu. Supratau, lauksiu nekantriai žin…" at bounding box center [134, 242] width 118 height 19
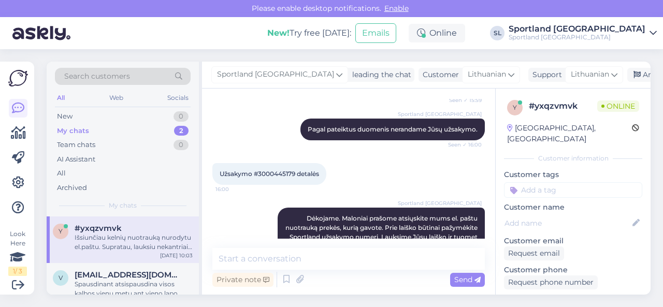
scroll to position [514, 0]
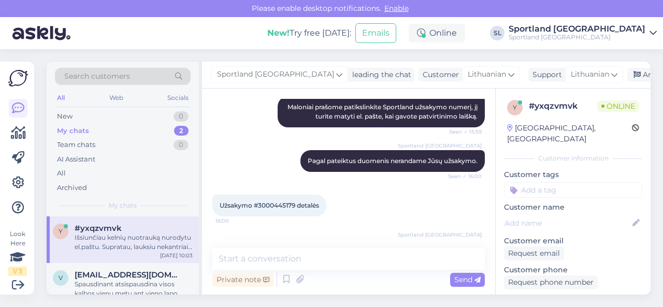
click at [281, 205] on span "Užsakymo #3000445179 detalės" at bounding box center [269, 206] width 99 height 8
copy span "3000445179"
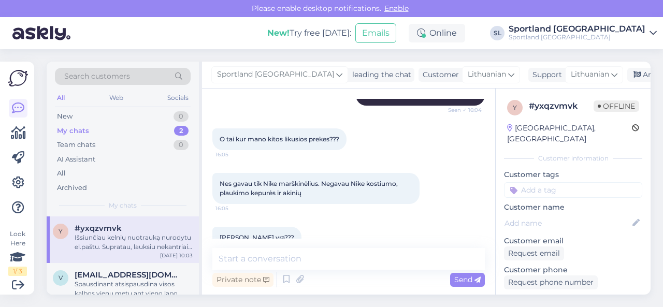
scroll to position [777, 0]
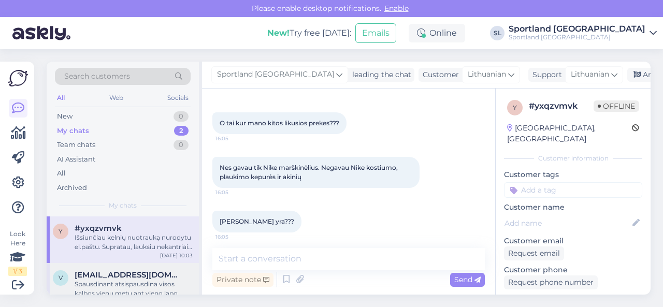
click at [95, 275] on span "[EMAIL_ADDRESS][DOMAIN_NAME]" at bounding box center [129, 274] width 108 height 9
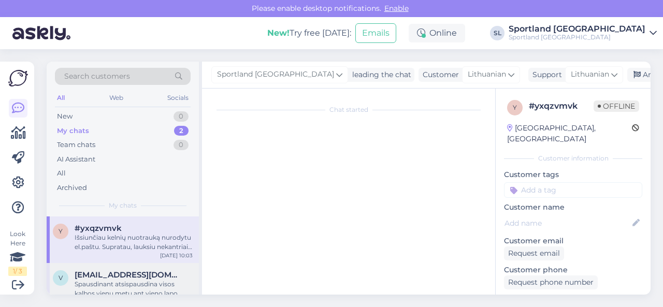
scroll to position [176, 0]
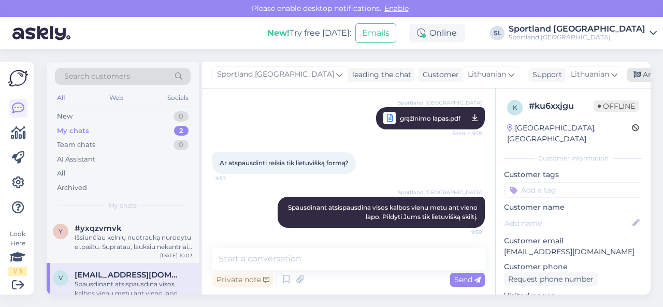
click at [627, 69] on div "Archive chat" at bounding box center [659, 75] width 65 height 14
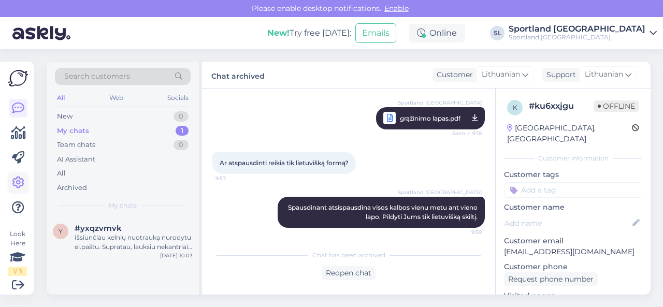
click at [18, 181] on icon at bounding box center [18, 183] width 12 height 12
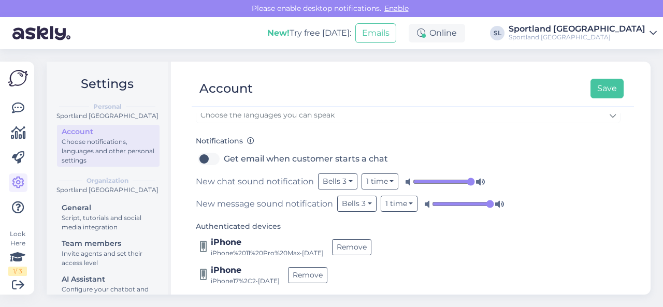
scroll to position [155, 0]
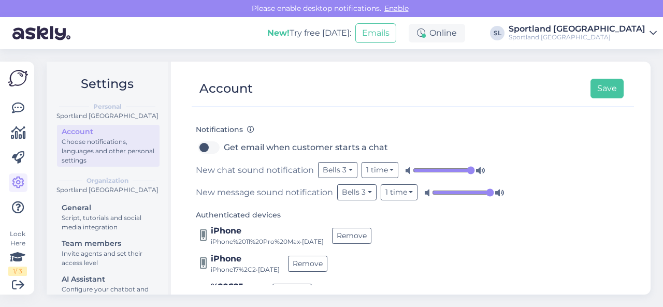
click at [467, 166] on input "range" at bounding box center [444, 170] width 62 height 10
click at [490, 192] on input "range" at bounding box center [463, 193] width 62 height 10
click at [609, 96] on button "Save" at bounding box center [607, 89] width 33 height 20
click at [16, 111] on icon at bounding box center [18, 108] width 12 height 12
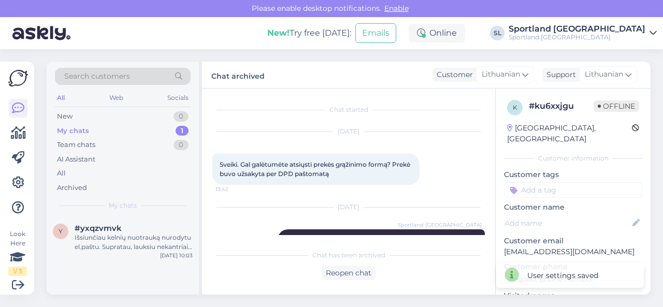
scroll to position [180, 0]
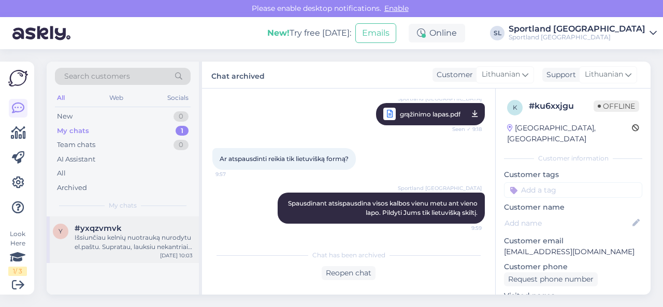
click at [131, 228] on div "#yxqzvmvk" at bounding box center [134, 228] width 118 height 9
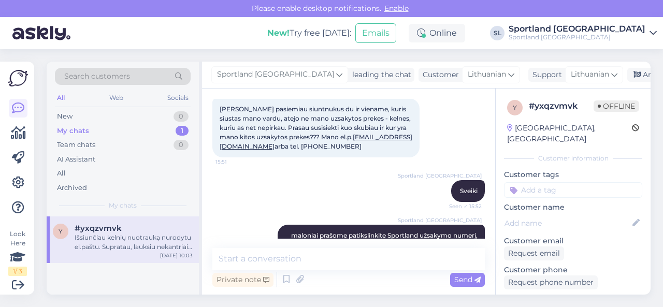
scroll to position [48, 0]
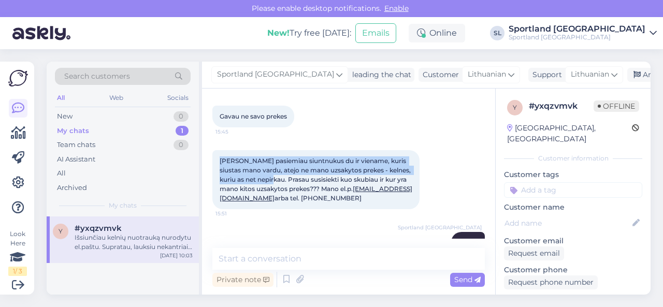
drag, startPoint x: 220, startPoint y: 160, endPoint x: 269, endPoint y: 180, distance: 53.2
click at [269, 180] on span "[PERSON_NAME] pasiemiau siuntnukus du ir viename, kuris siustas mano vardu, ate…" at bounding box center [316, 179] width 193 height 45
copy span "[PERSON_NAME] pasiemiau siuntnukus du ir viename, kuris siustas mano vardu, ate…"
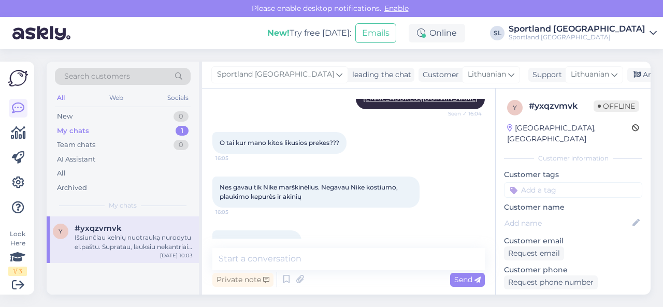
scroll to position [773, 0]
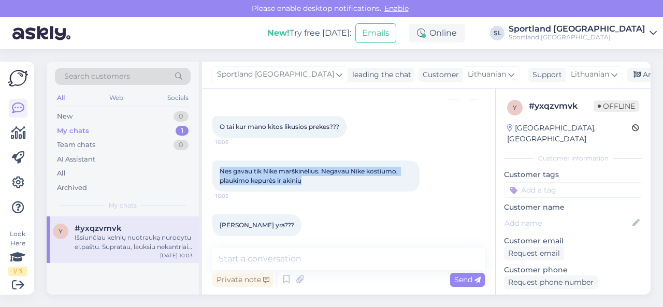
drag, startPoint x: 220, startPoint y: 178, endPoint x: 329, endPoint y: 192, distance: 110.8
click at [329, 192] on div "Nes gavau tik Nike marškinėlius. Negavau Nike kostiumo, plaukimo kepurės ir aki…" at bounding box center [315, 176] width 207 height 31
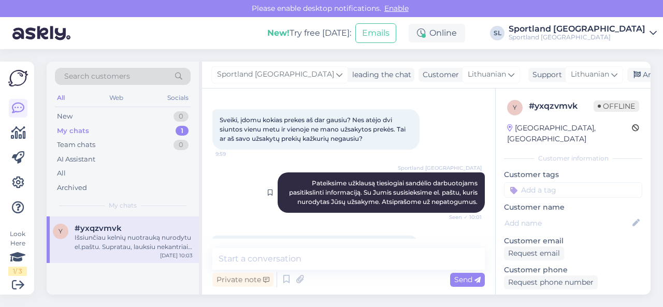
scroll to position [1084, 0]
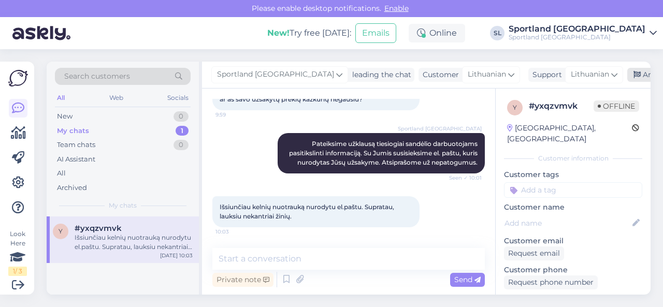
click at [627, 79] on div "Archive chat" at bounding box center [659, 75] width 65 height 14
